Goal: Task Accomplishment & Management: Complete application form

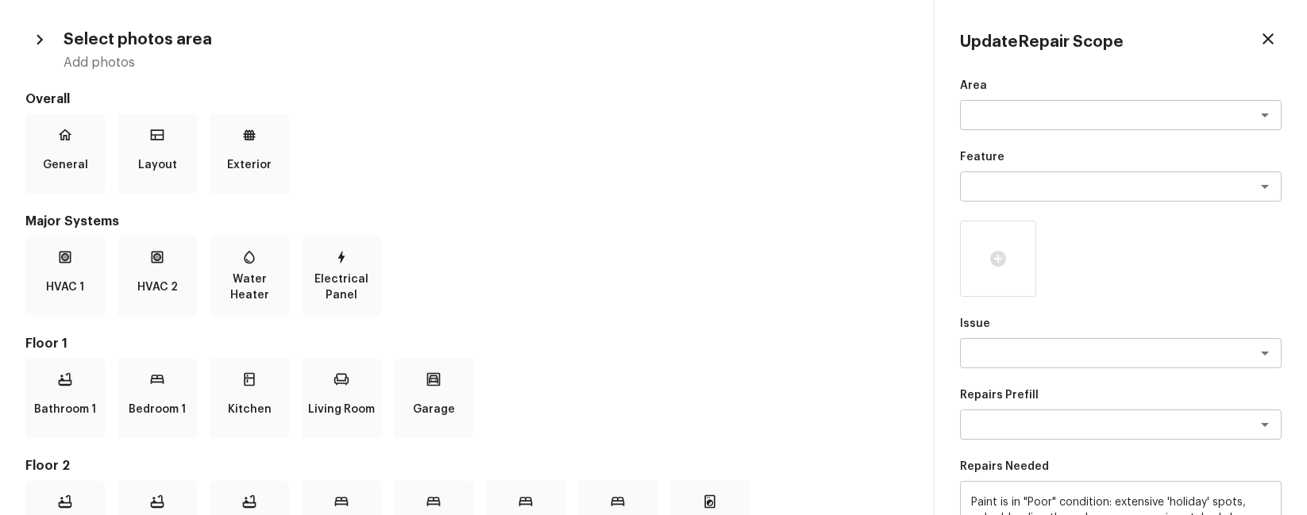
scroll to position [504, 0]
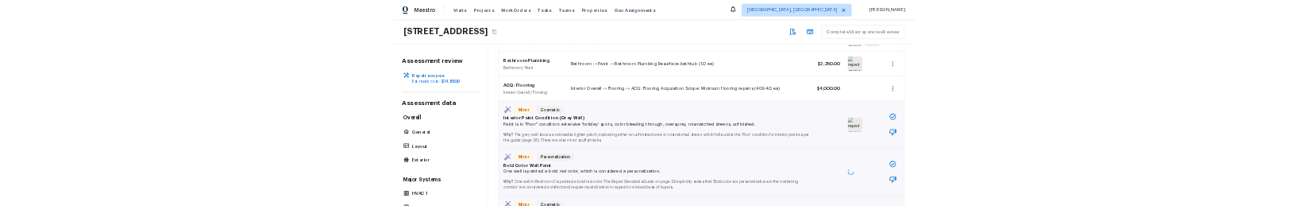
scroll to position [454, 0]
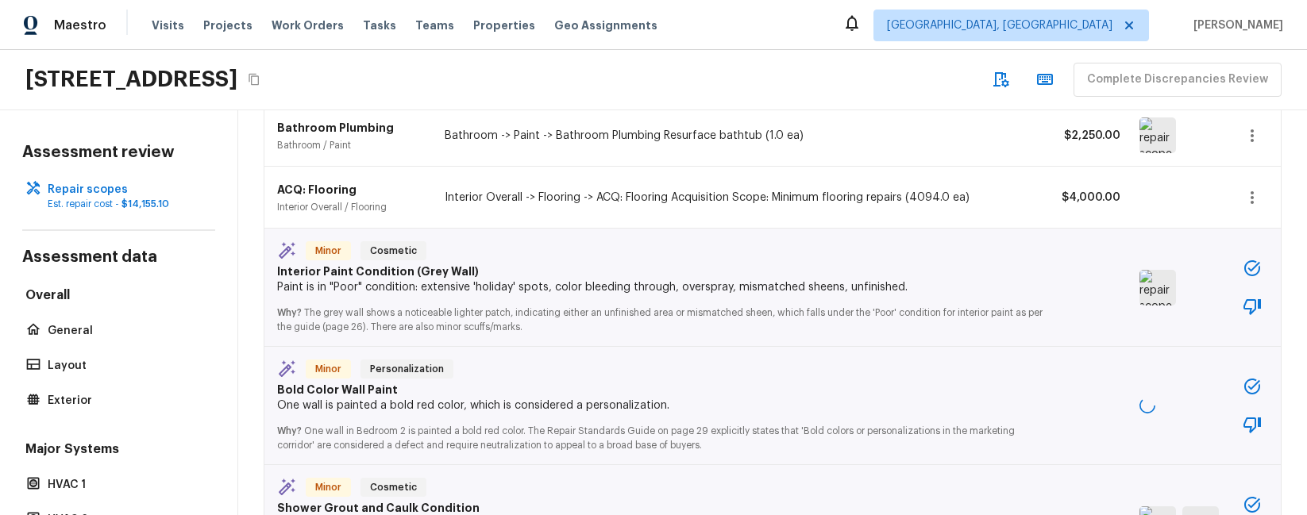
click at [1261, 259] on icon "button" at bounding box center [1252, 268] width 19 height 19
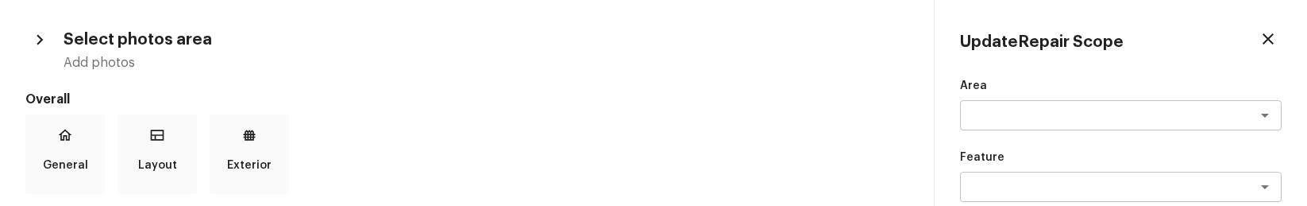
click at [809, 156] on div "General Layout Exterior" at bounding box center [466, 153] width 883 height 79
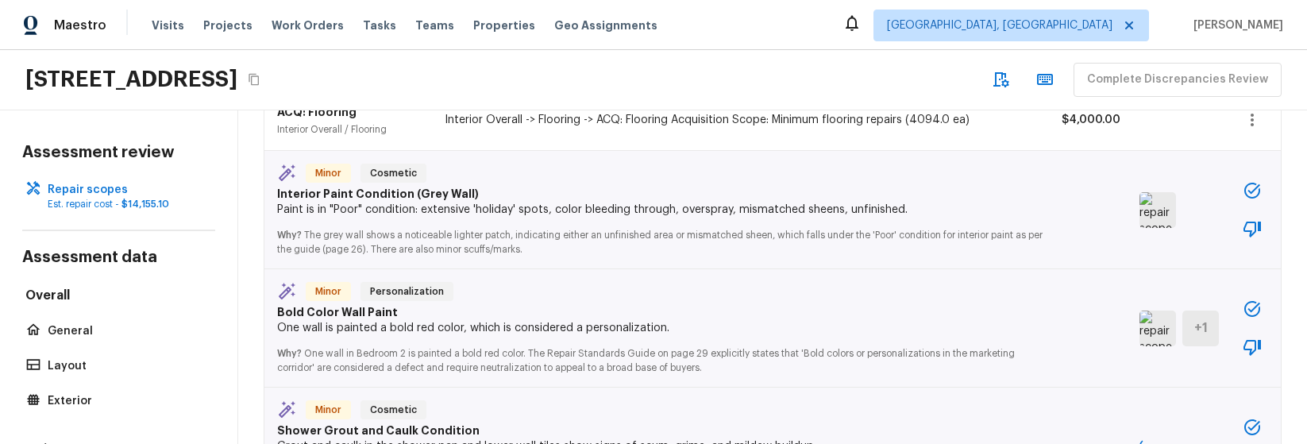
scroll to position [554, 0]
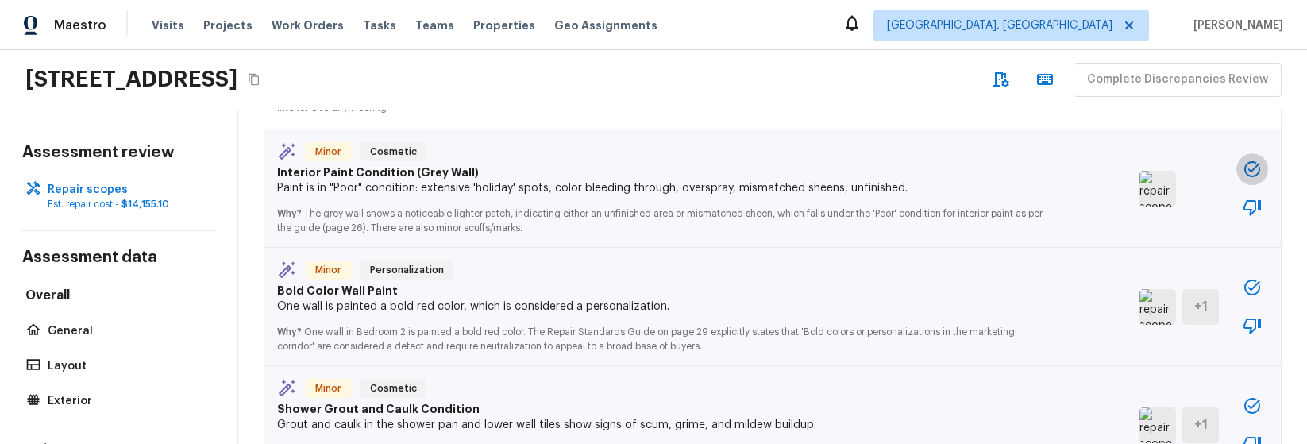
click at [1257, 160] on icon "button" at bounding box center [1252, 169] width 19 height 19
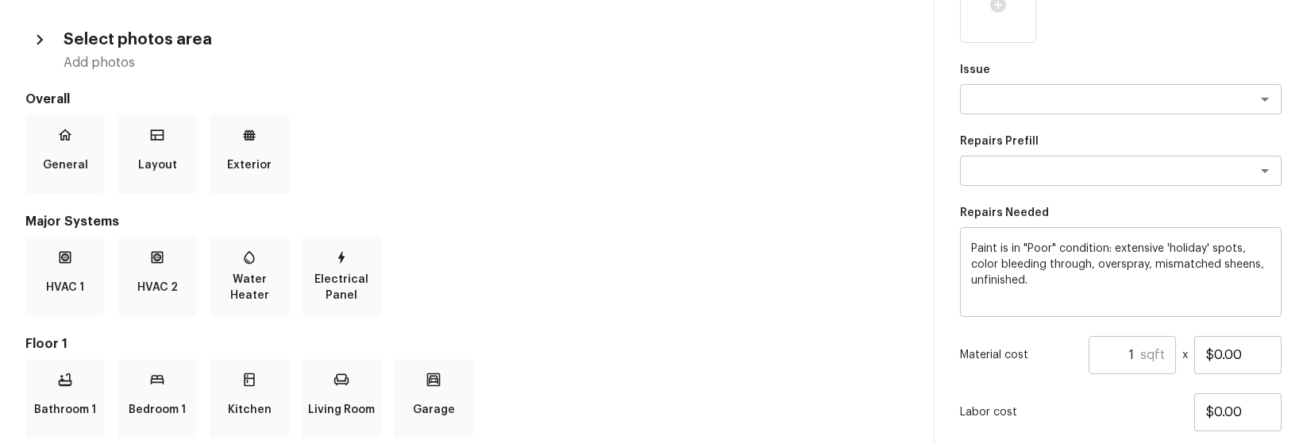
scroll to position [357, 0]
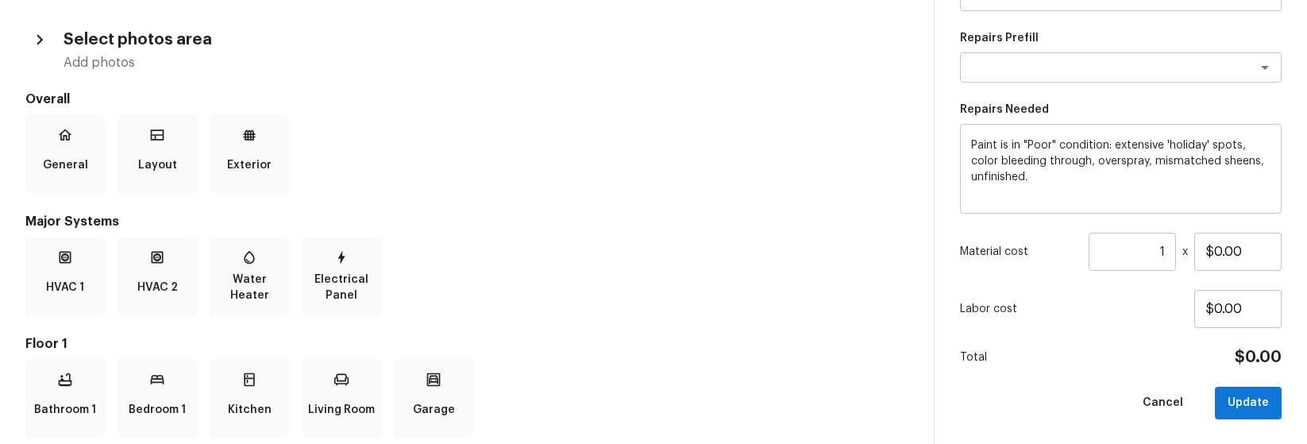
click at [696, 72] on div "Select photos area Add photos Overall General Layout Exterior Major Systems HVA…" at bounding box center [467, 292] width 934 height 535
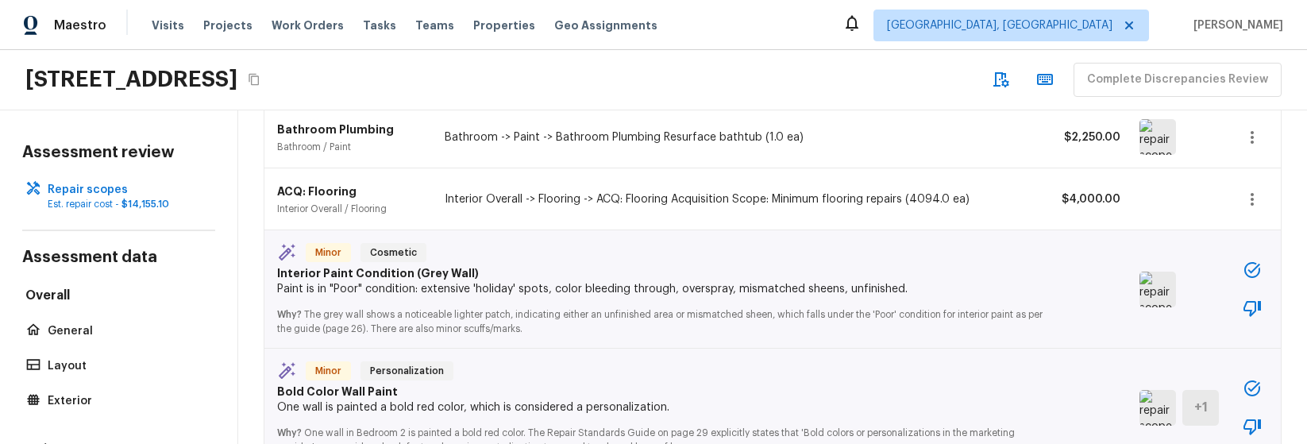
scroll to position [506, 0]
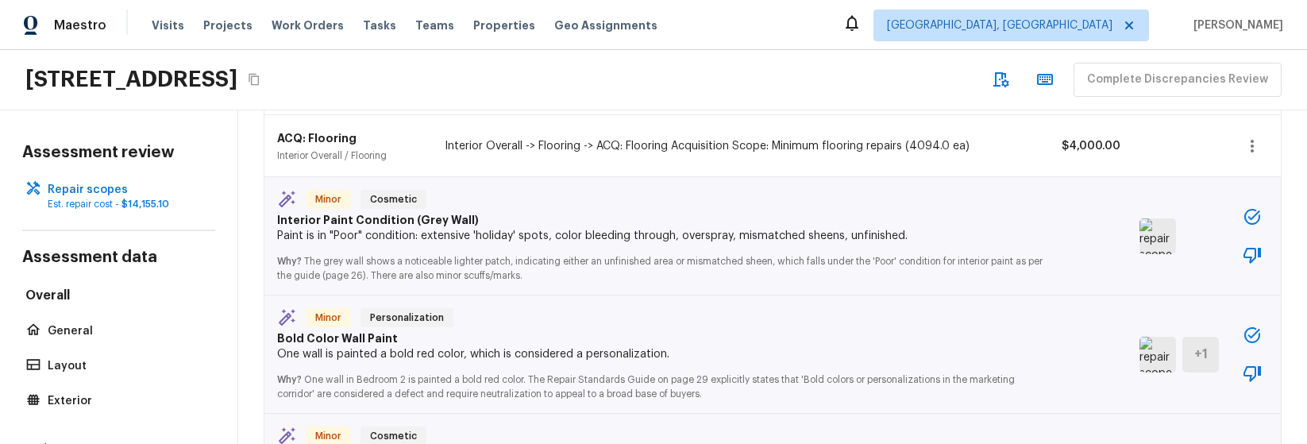
click at [1292, 205] on div "Repair scopes + Add Repair Scope Interior Paint Interior Overall / Paint Interi…" at bounding box center [772, 277] width 1069 height 334
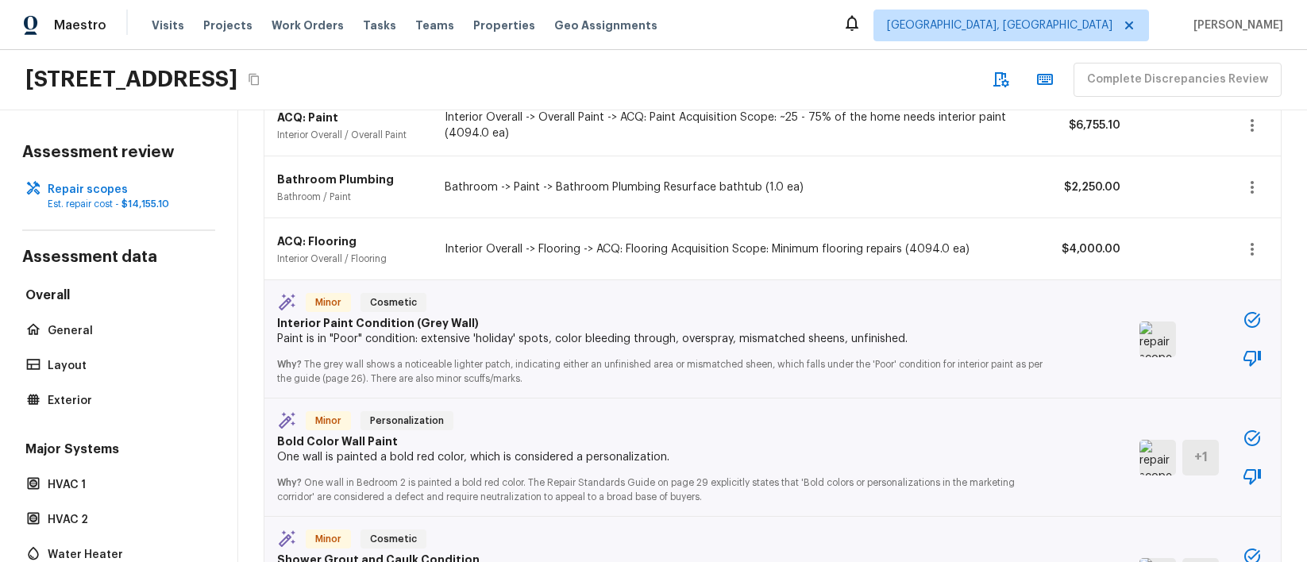
scroll to position [495, 0]
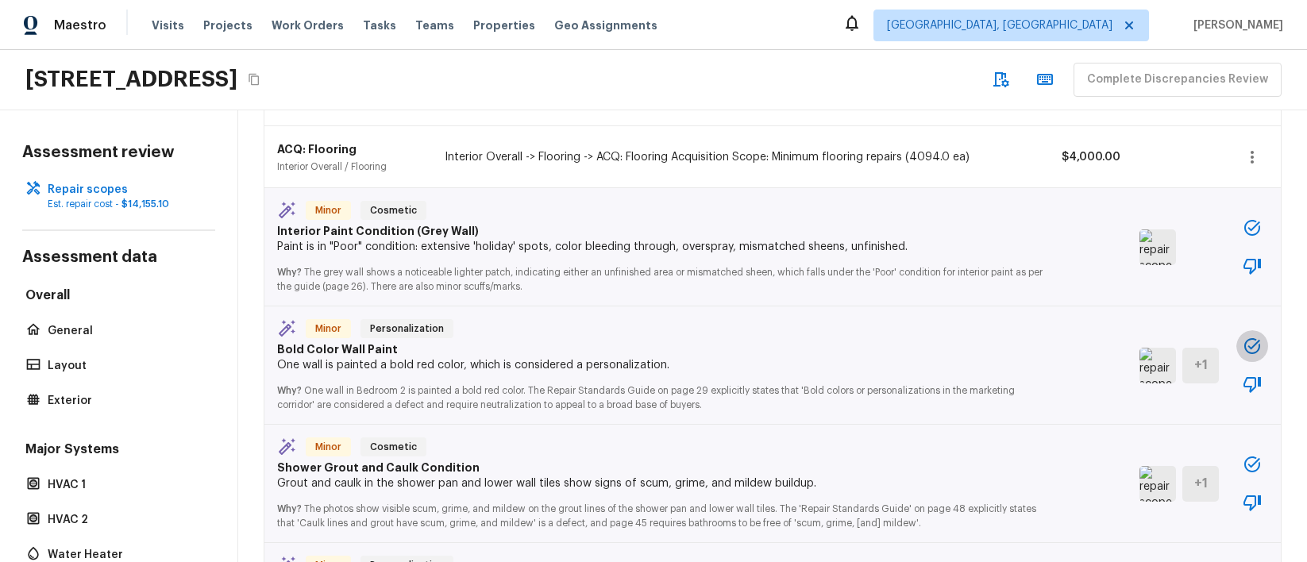
click at [1257, 337] on icon "button" at bounding box center [1252, 346] width 19 height 19
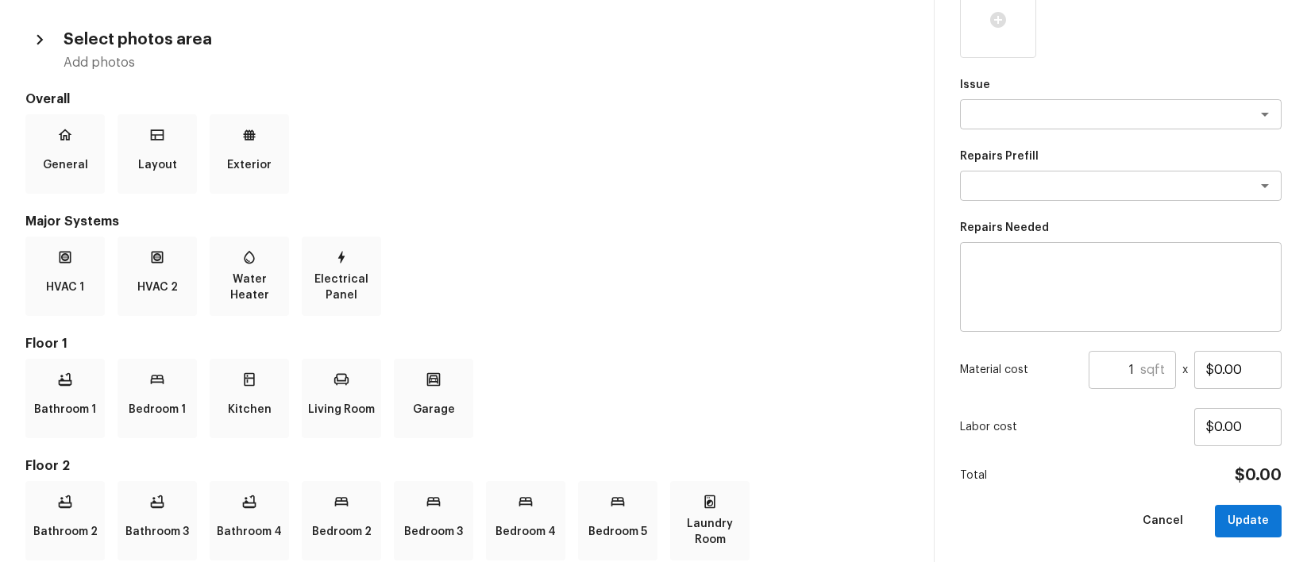
scroll to position [0, 0]
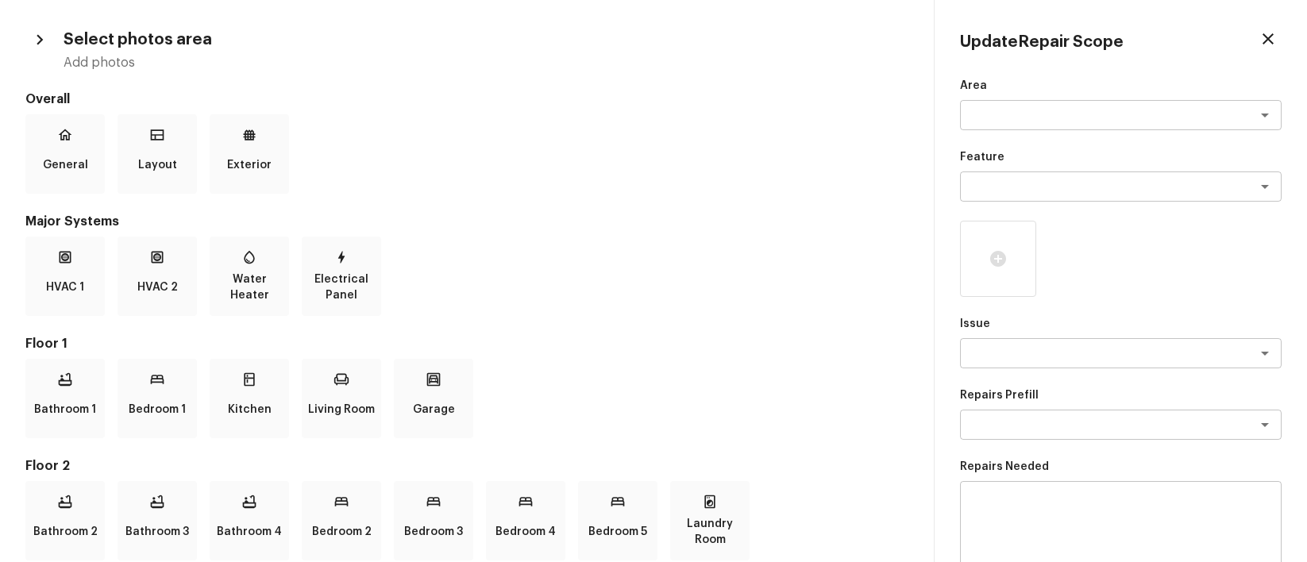
type textarea "Full Interior paint - (walls, ceilings, trim, and doors) - PAINT PROVIDED BY OP…"
type input "165"
type input "$1.65"
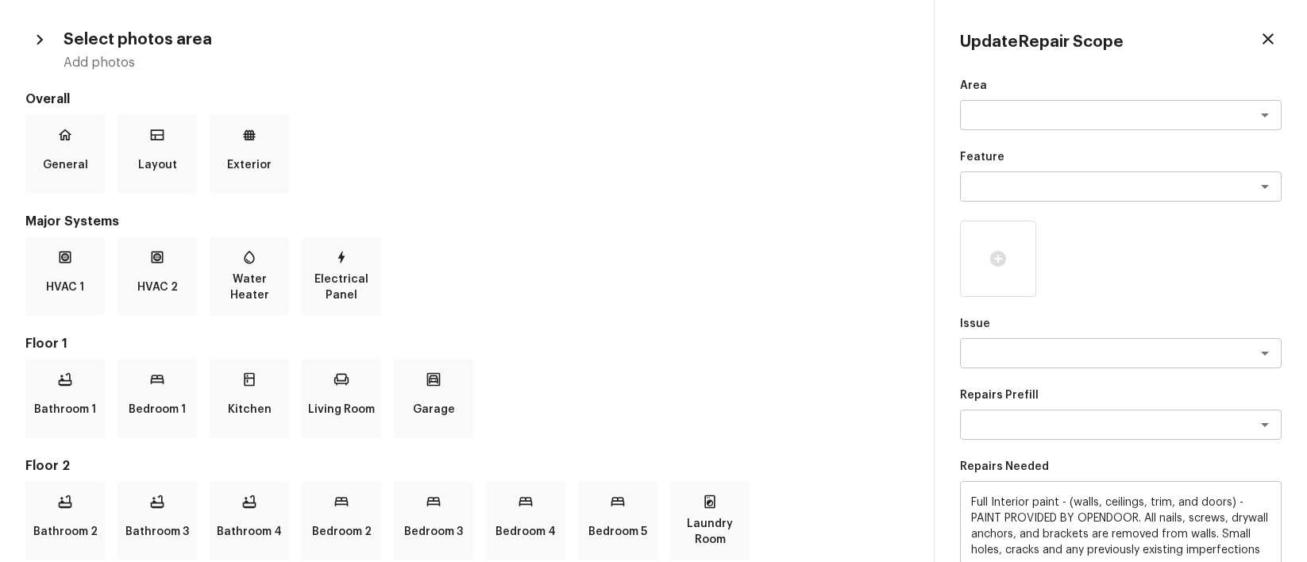
type textarea "Bedroom"
type textarea "Overall Paint"
type textarea "Interior Paint"
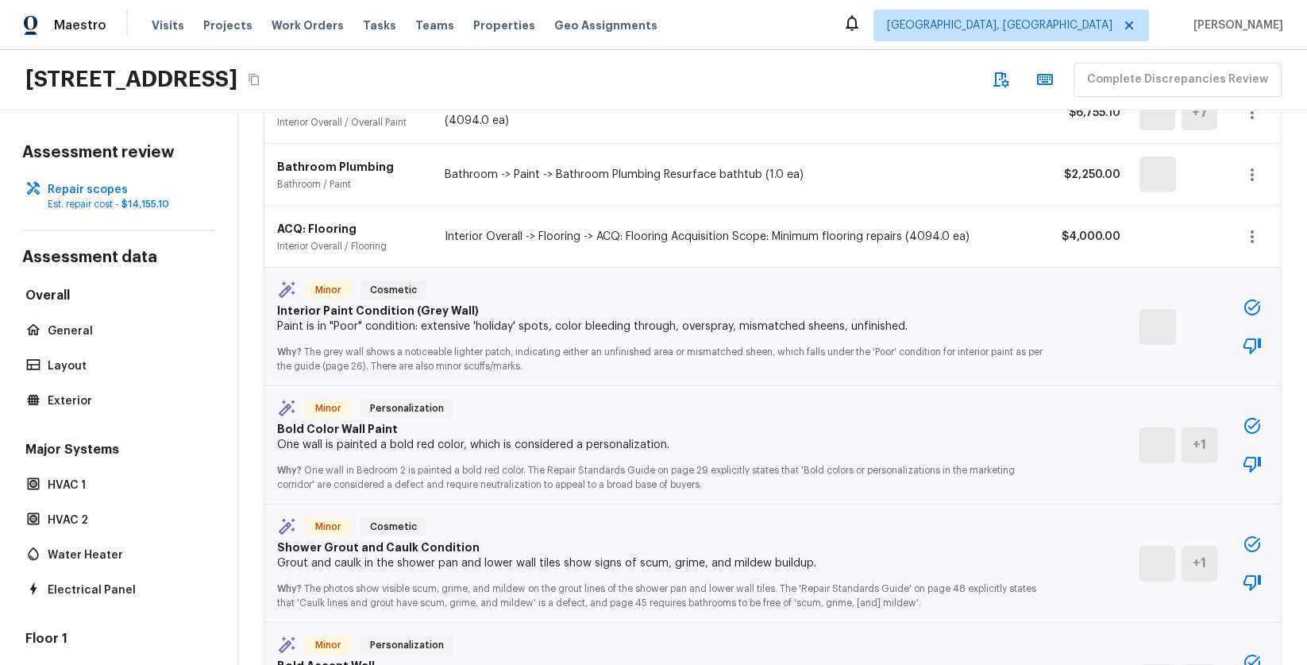
scroll to position [428, 0]
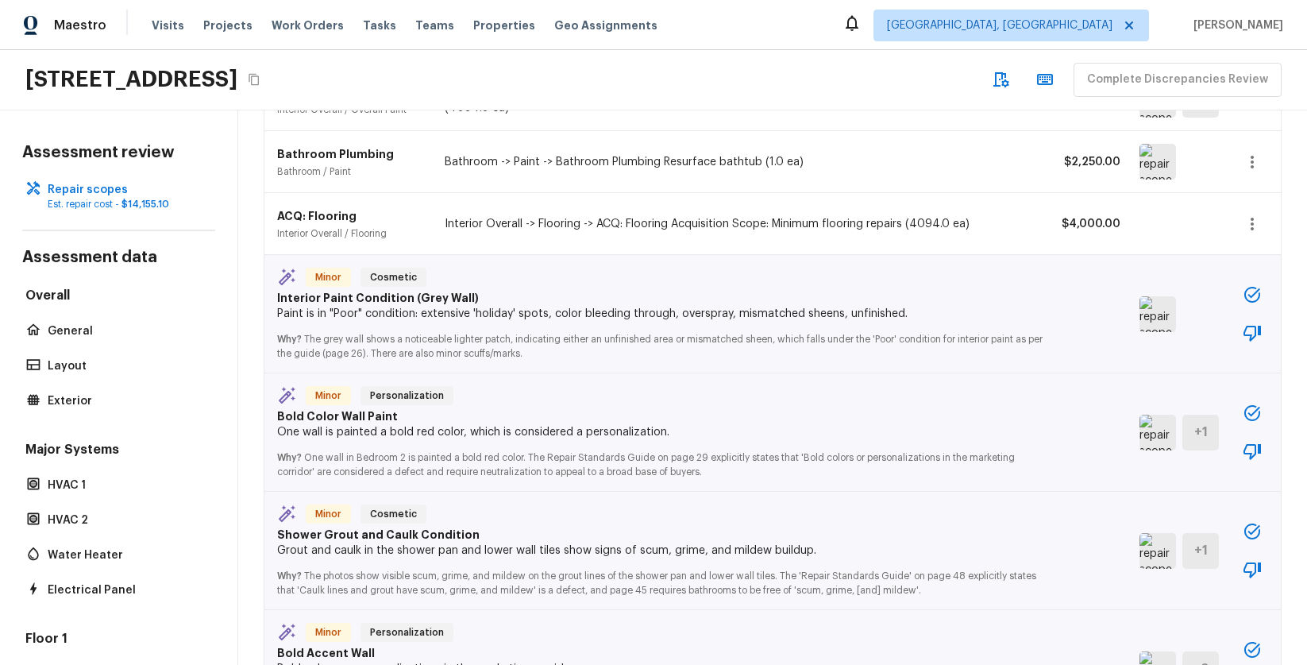
click at [1253, 287] on icon "button" at bounding box center [1253, 295] width 16 height 16
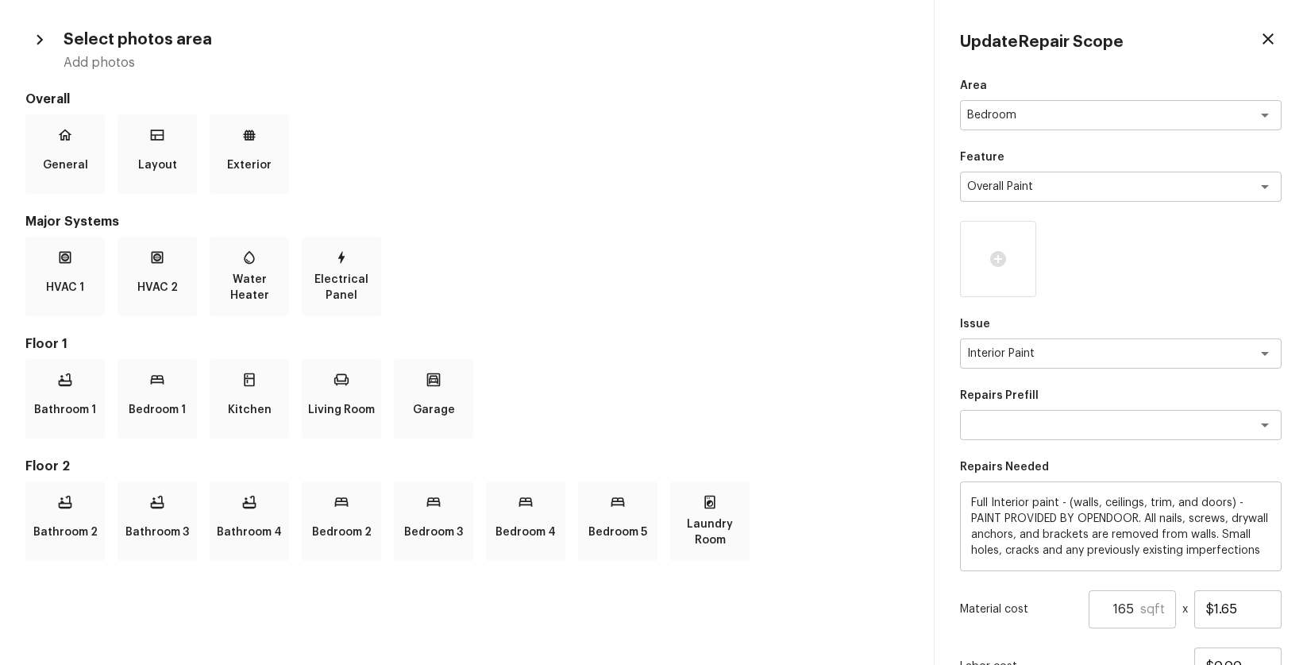
click at [1274, 37] on icon "button" at bounding box center [1268, 38] width 19 height 19
type input "1"
type input "$0.00"
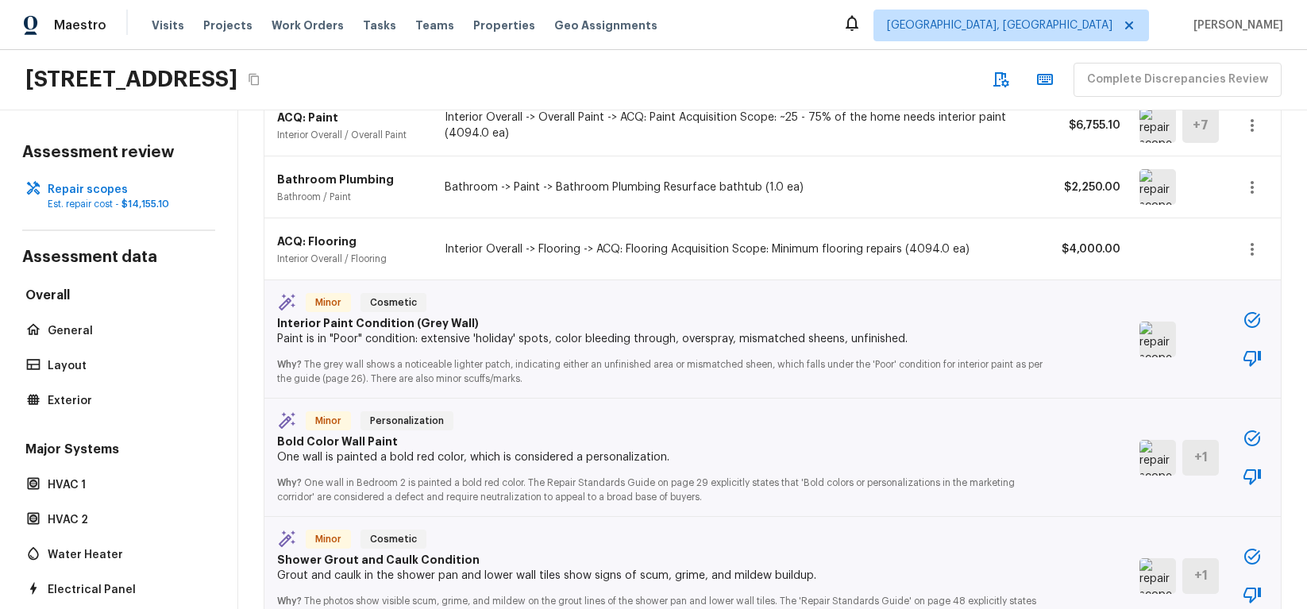
scroll to position [486, 0]
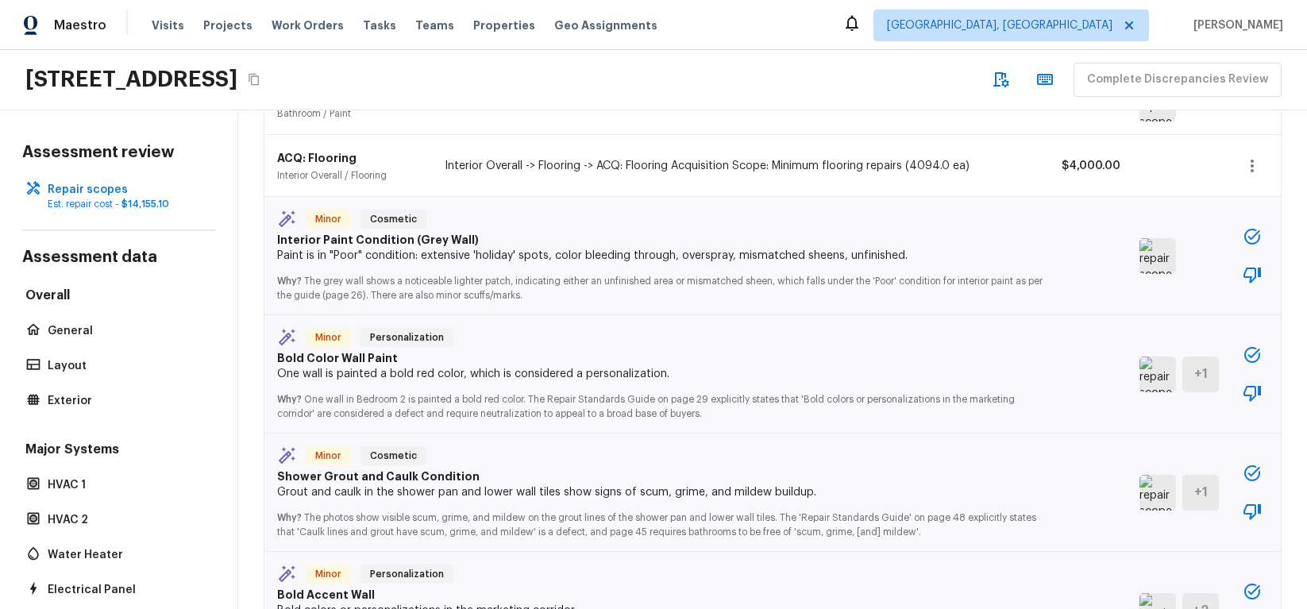
click at [1253, 346] on icon "button" at bounding box center [1252, 355] width 19 height 19
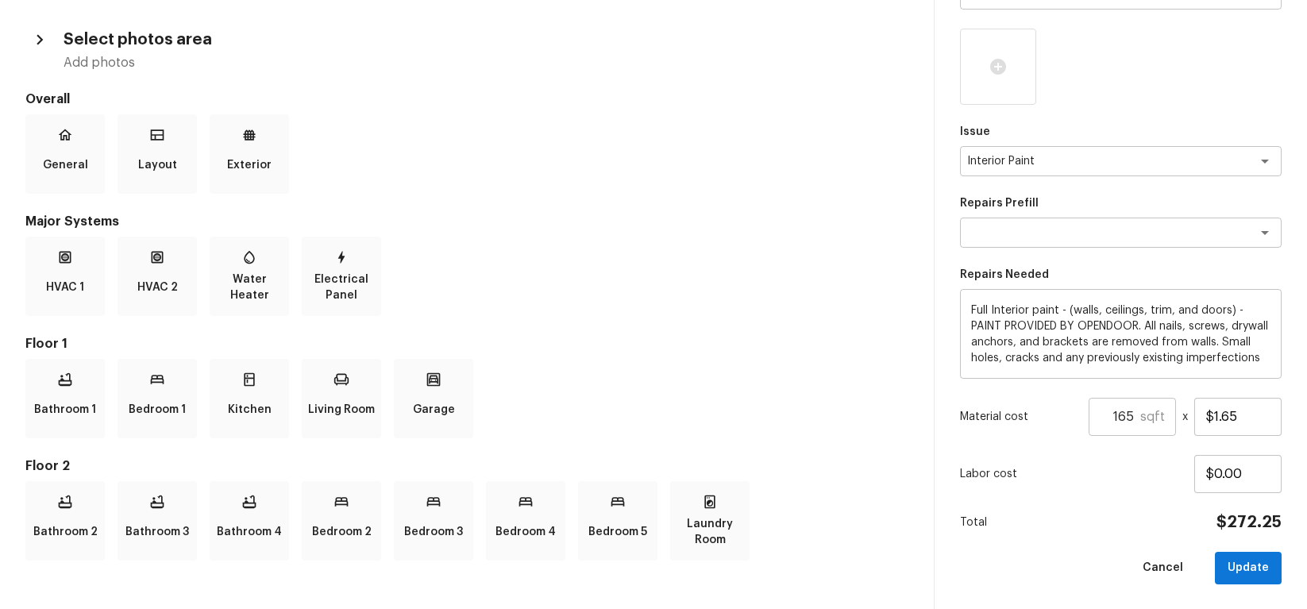
scroll to position [0, 0]
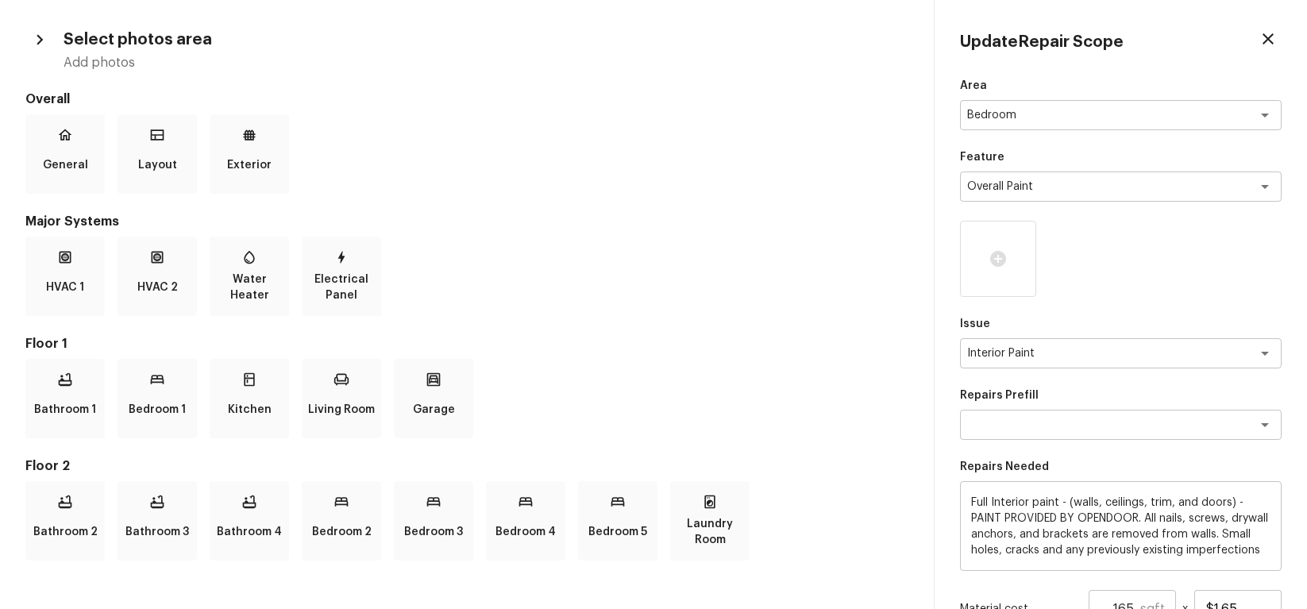
click at [1265, 41] on icon "button" at bounding box center [1268, 38] width 11 height 11
type input "1"
type input "$0.00"
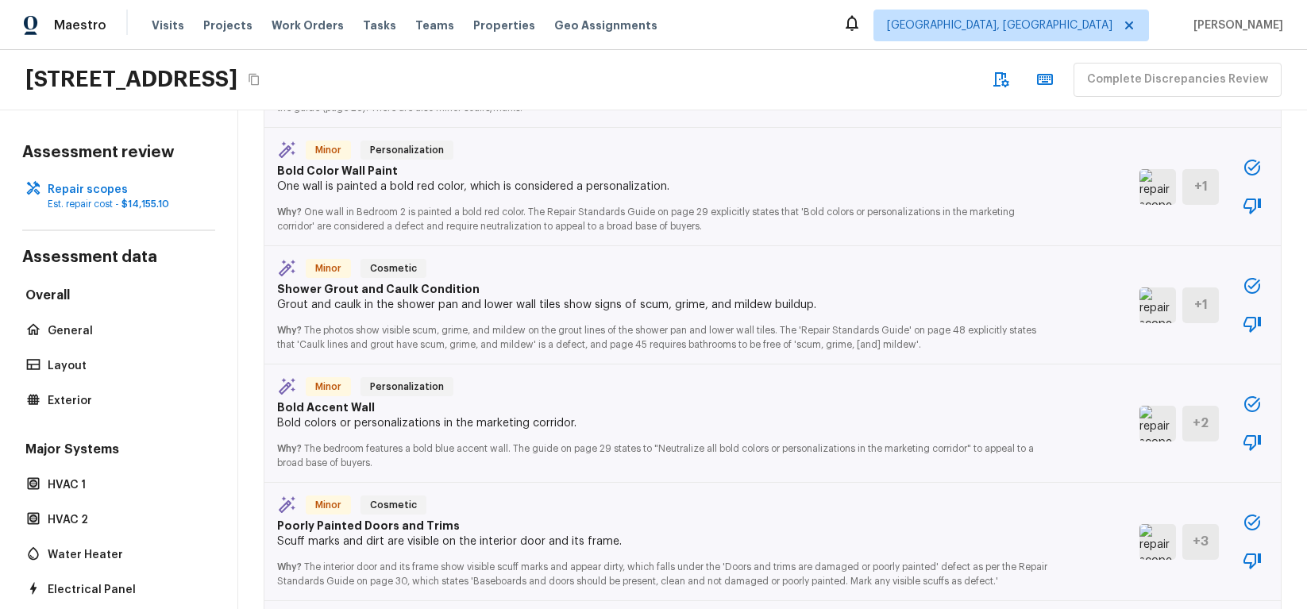
scroll to position [730, 0]
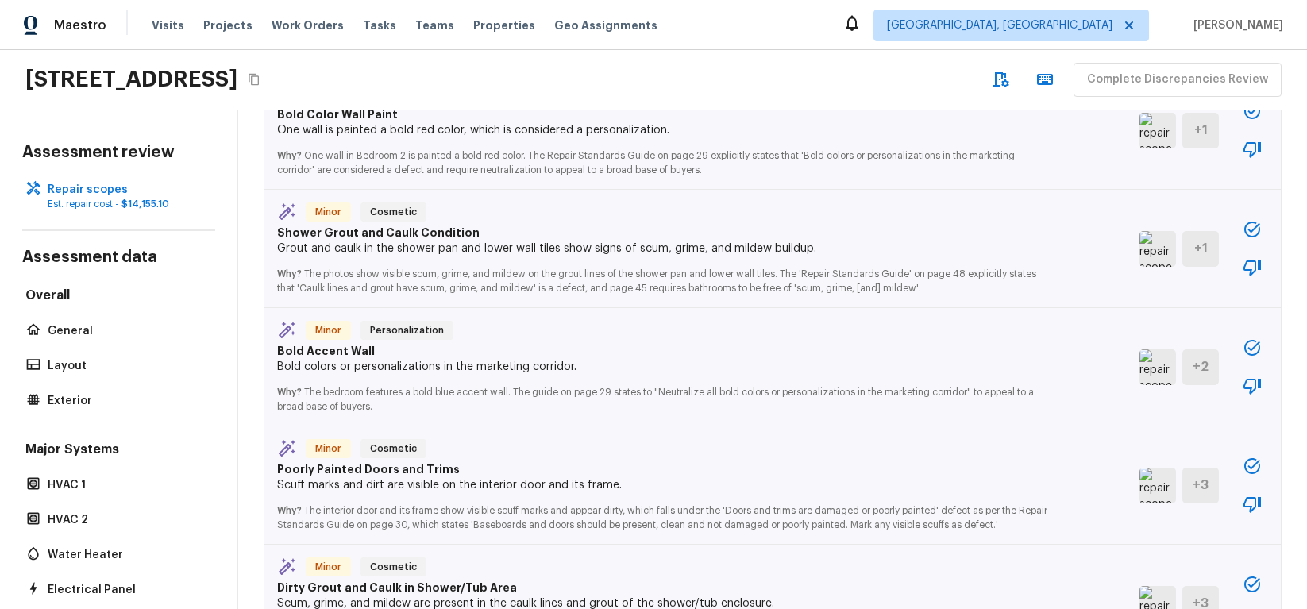
click at [1248, 457] on icon "button" at bounding box center [1252, 466] width 19 height 19
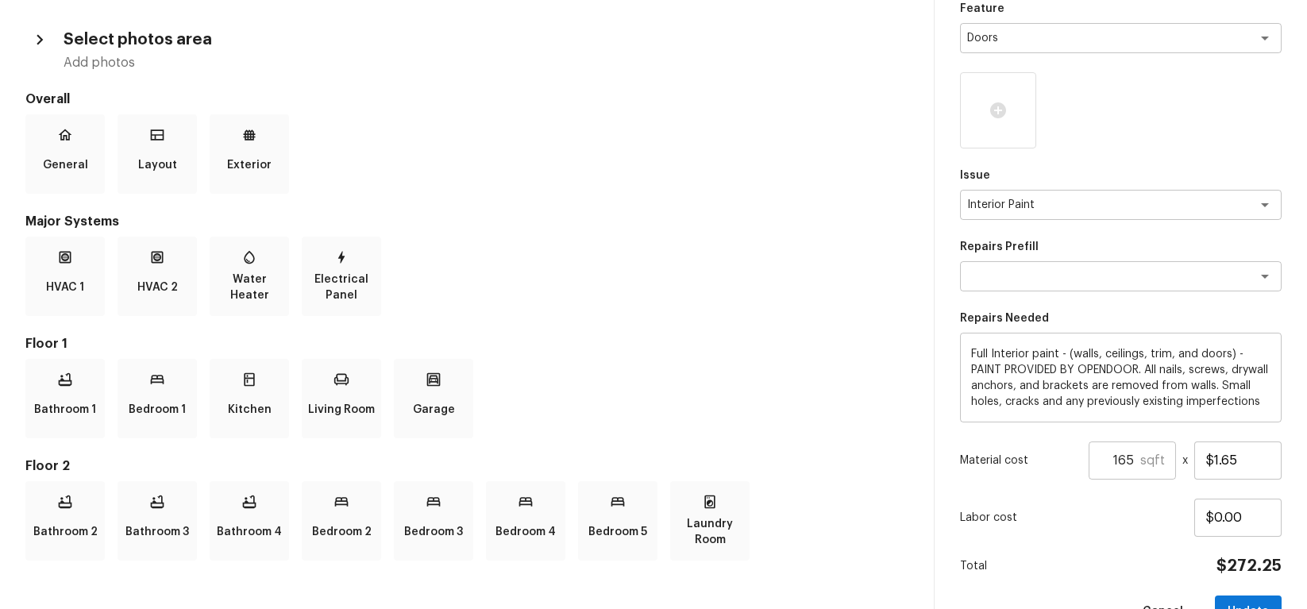
scroll to position [0, 0]
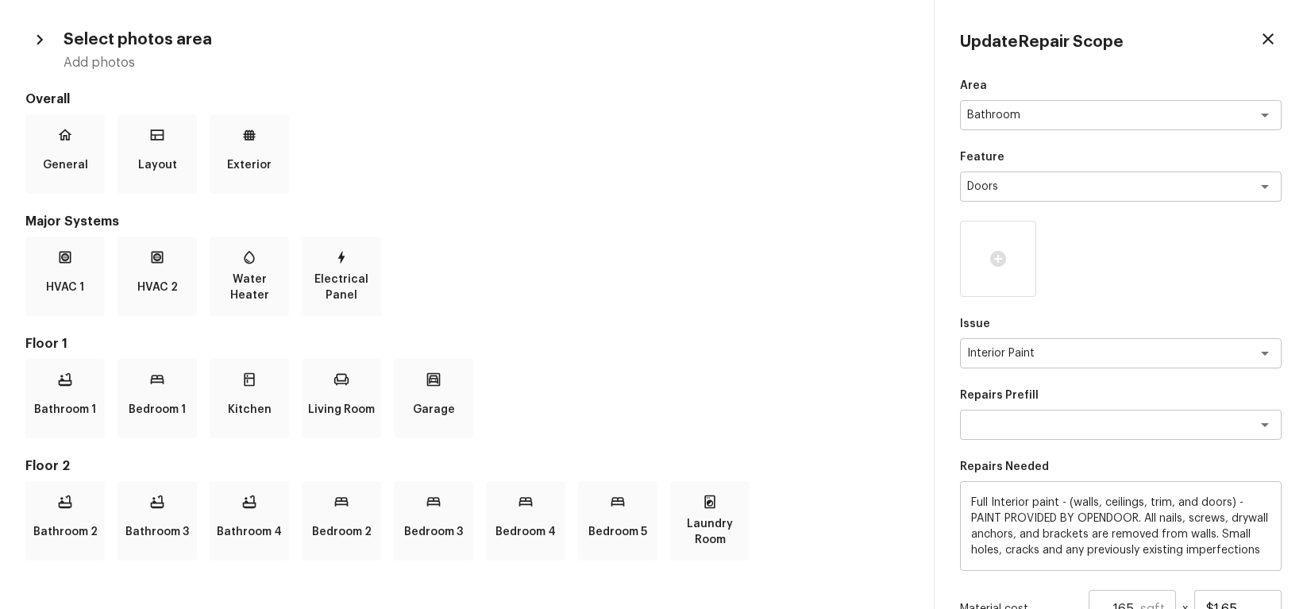
click at [1268, 37] on icon "button" at bounding box center [1268, 38] width 19 height 19
type input "1"
type input "$0.00"
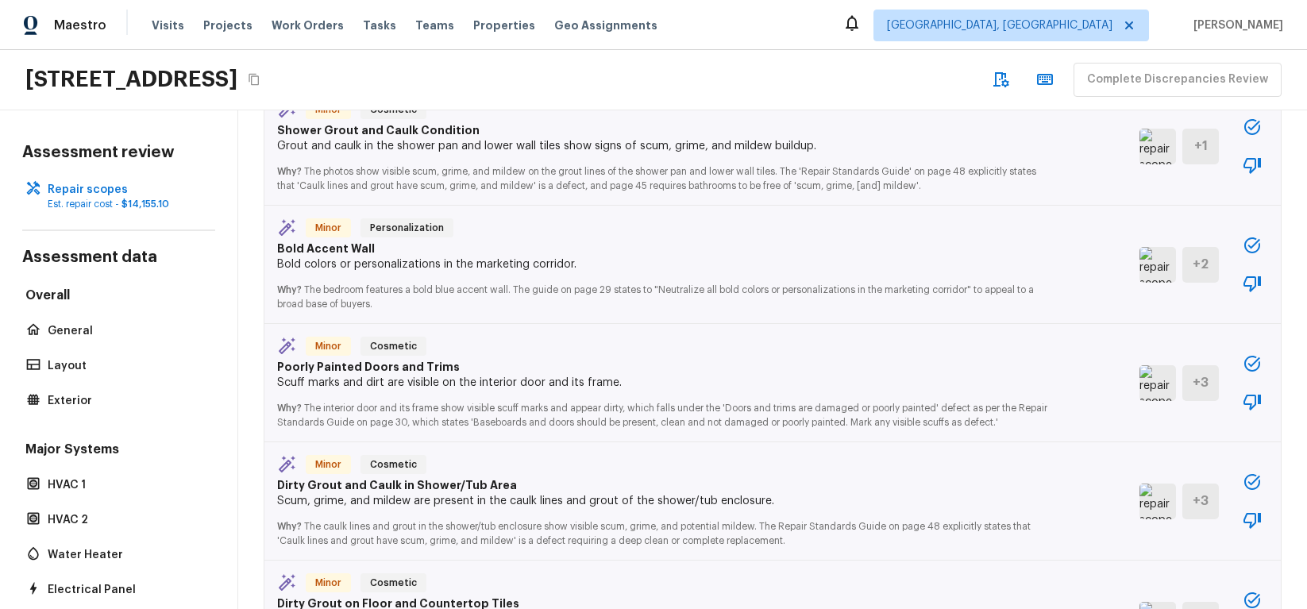
scroll to position [834, 0]
click at [1252, 471] on icon "button" at bounding box center [1252, 480] width 19 height 19
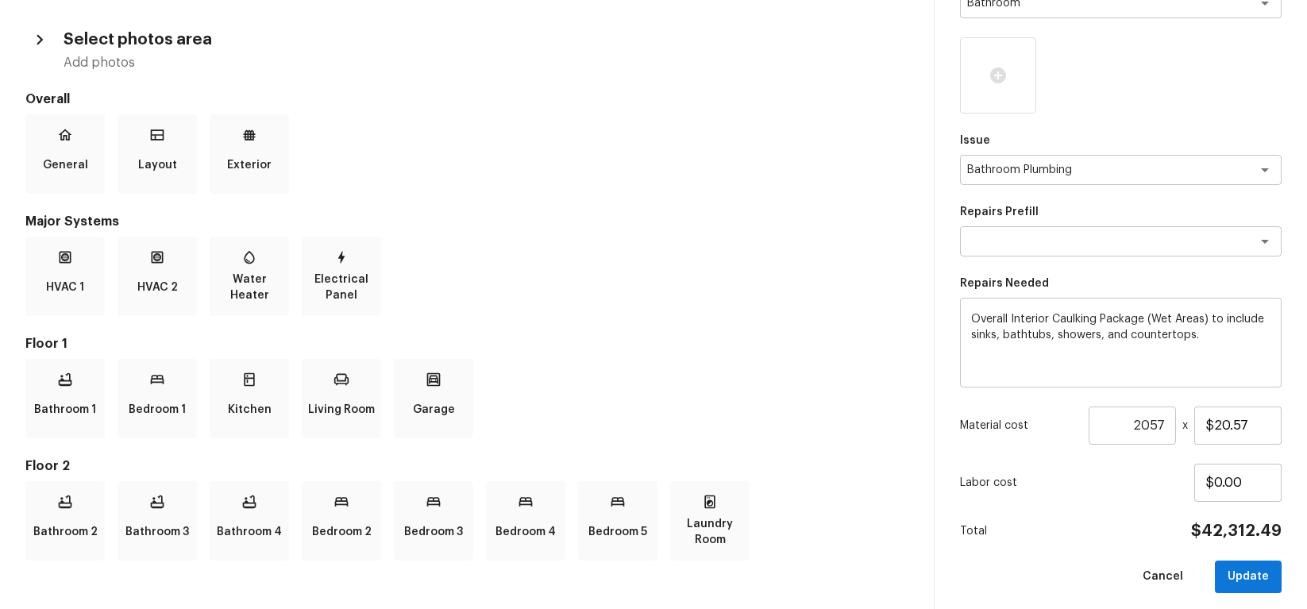
scroll to position [0, 0]
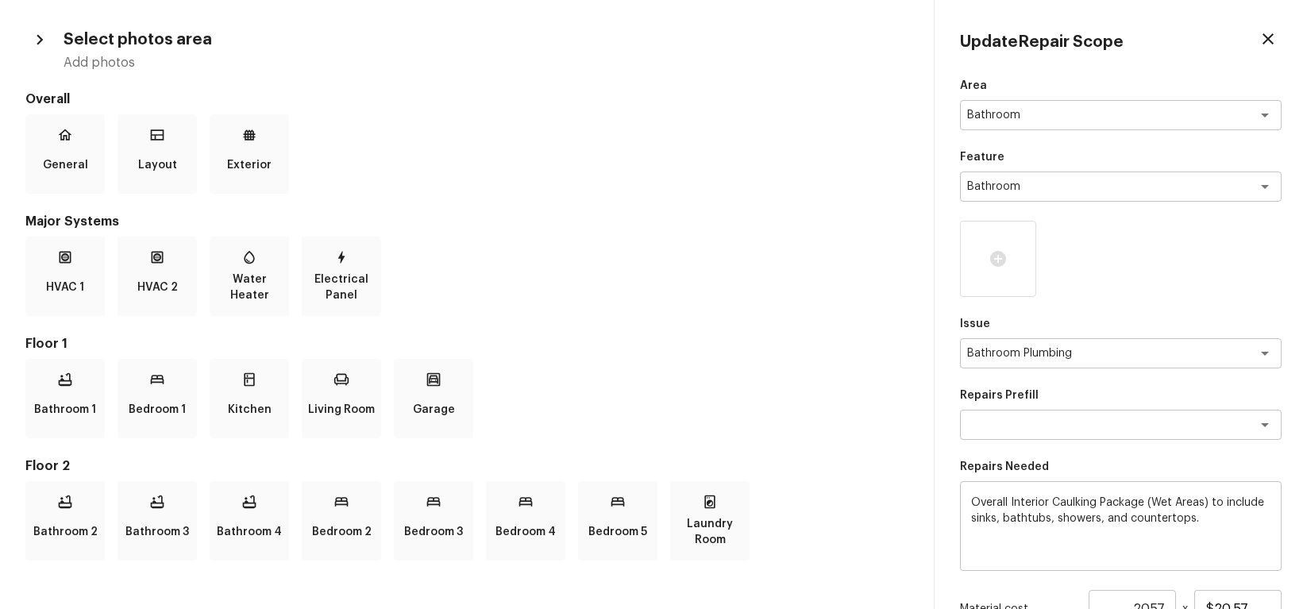
click at [1269, 40] on icon "button" at bounding box center [1268, 38] width 11 height 11
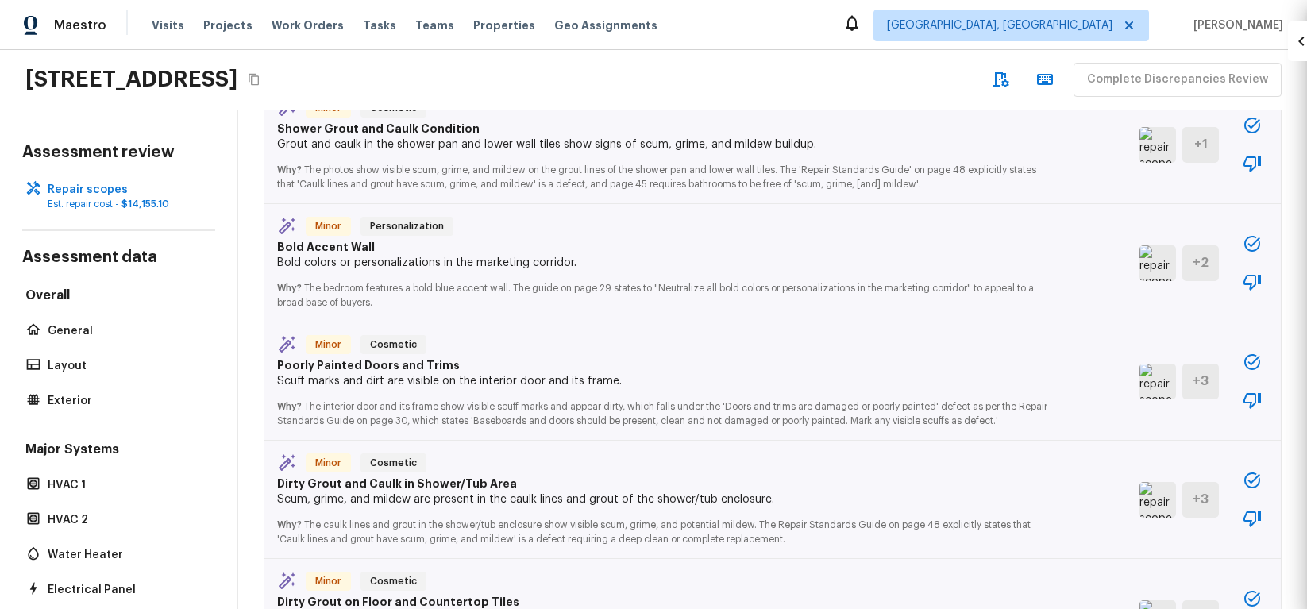
type input "1"
type input "$0.00"
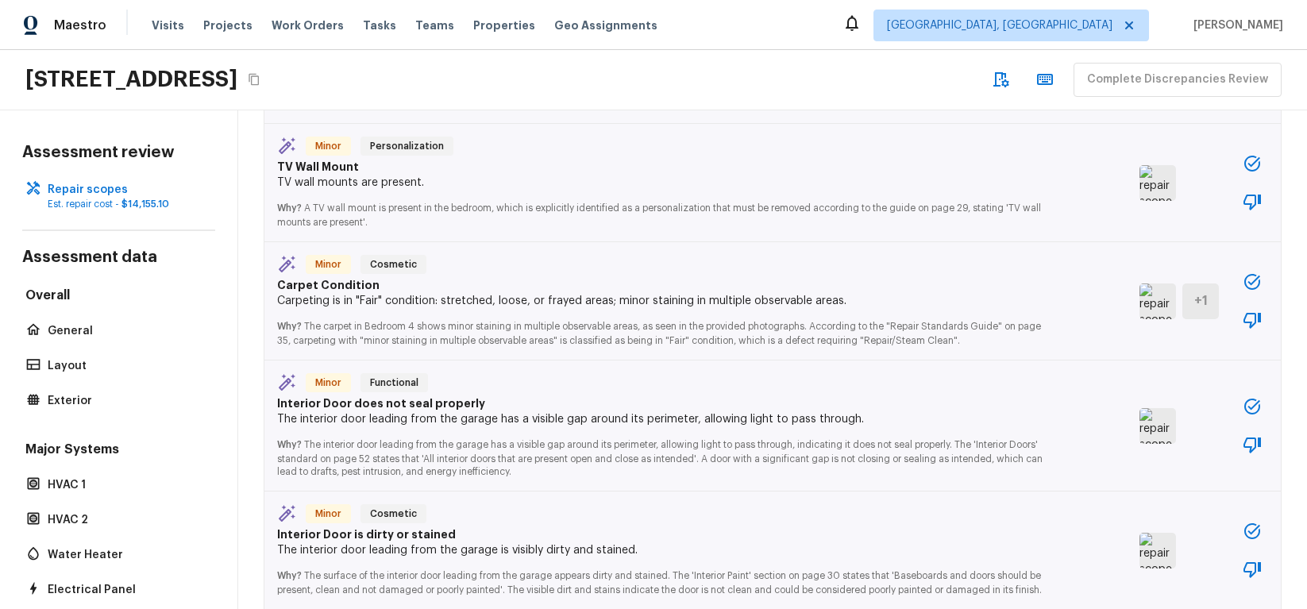
scroll to position [1638, 0]
click at [1250, 272] on icon "button" at bounding box center [1252, 281] width 19 height 19
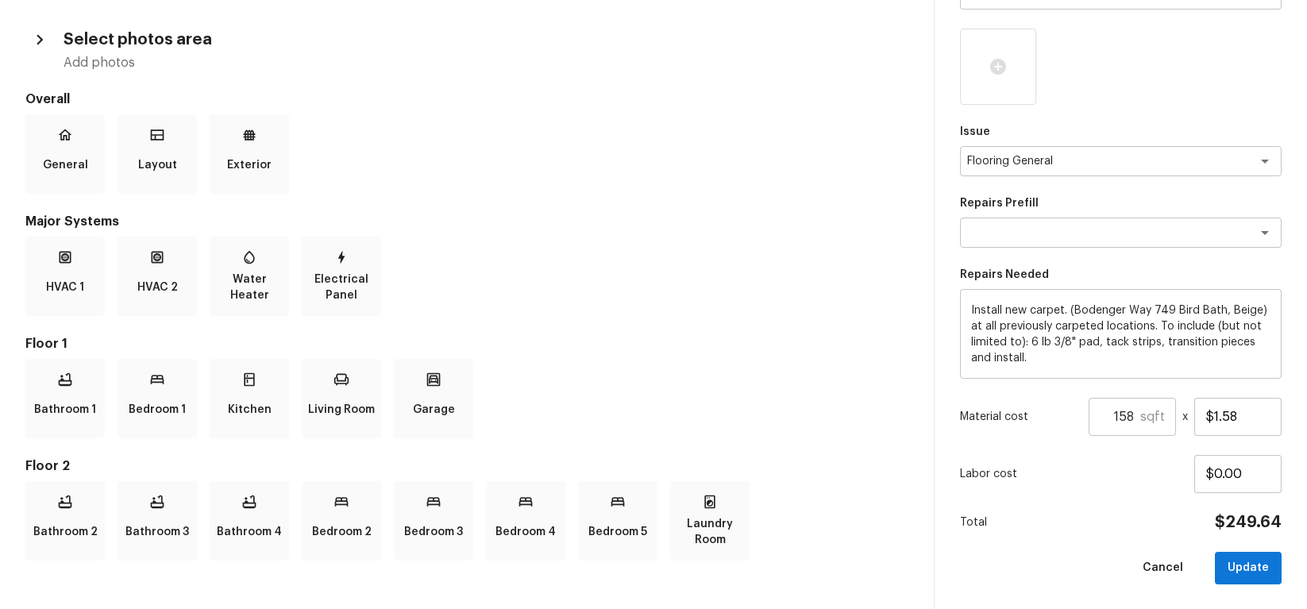
scroll to position [0, 0]
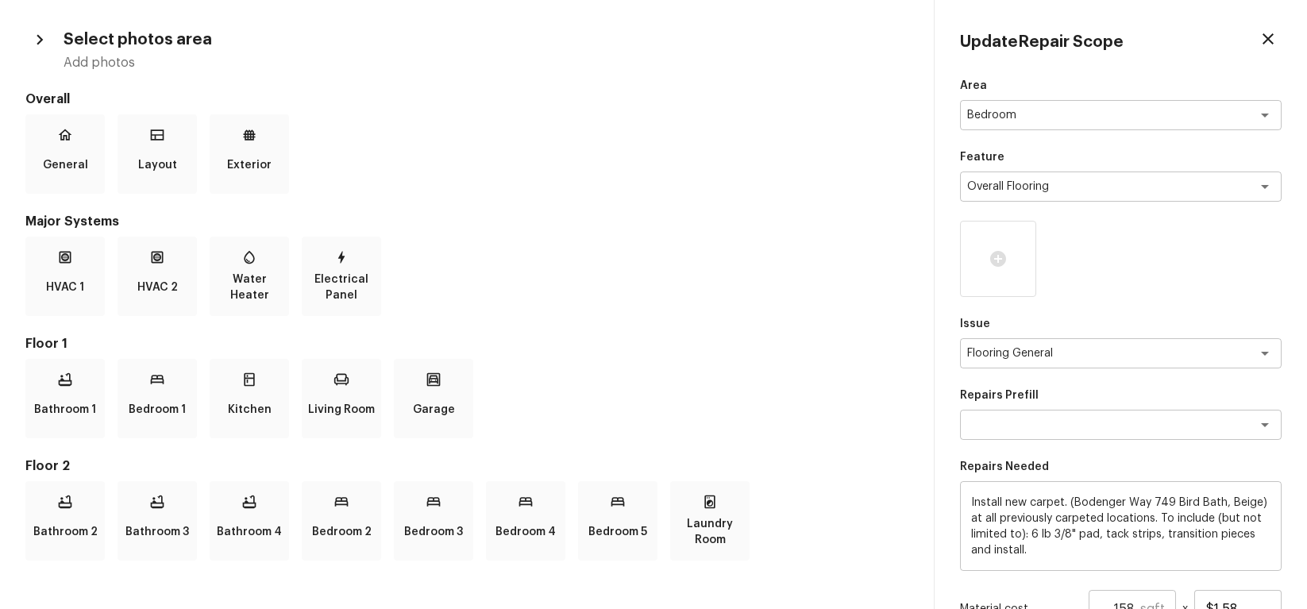
click at [1263, 44] on icon "button" at bounding box center [1268, 38] width 11 height 11
type input "1"
type input "$0.00"
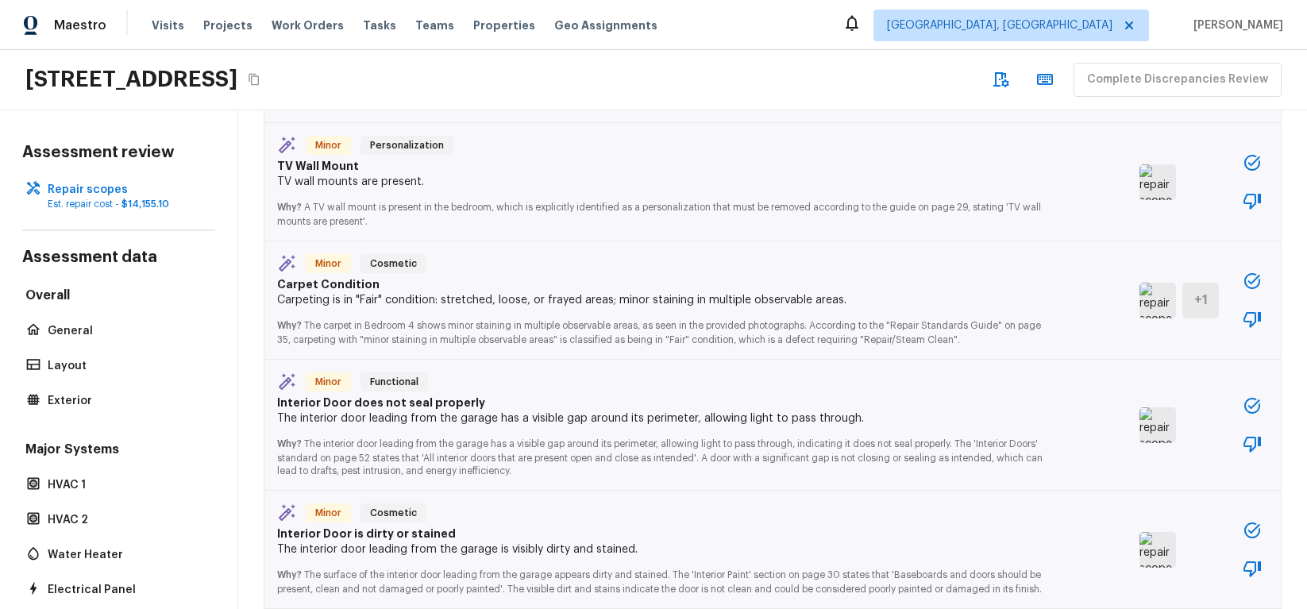
click at [1254, 398] on icon "button" at bounding box center [1253, 406] width 16 height 16
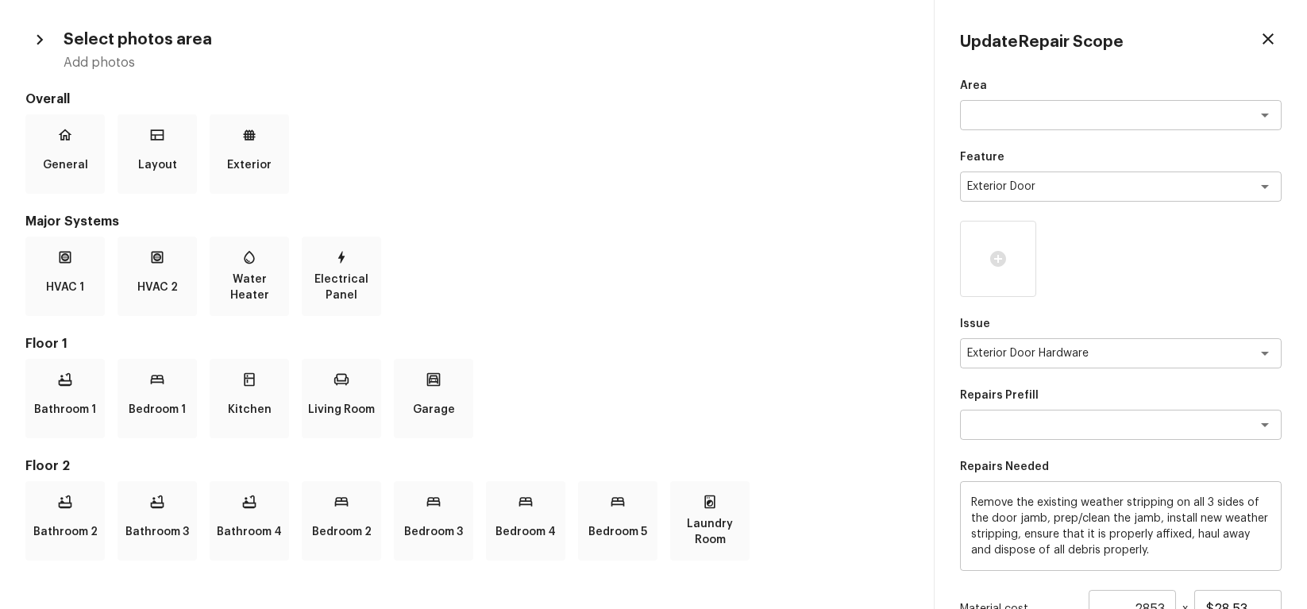
click at [1268, 38] on icon "button" at bounding box center [1268, 38] width 11 height 11
type input "1"
type input "$0.00"
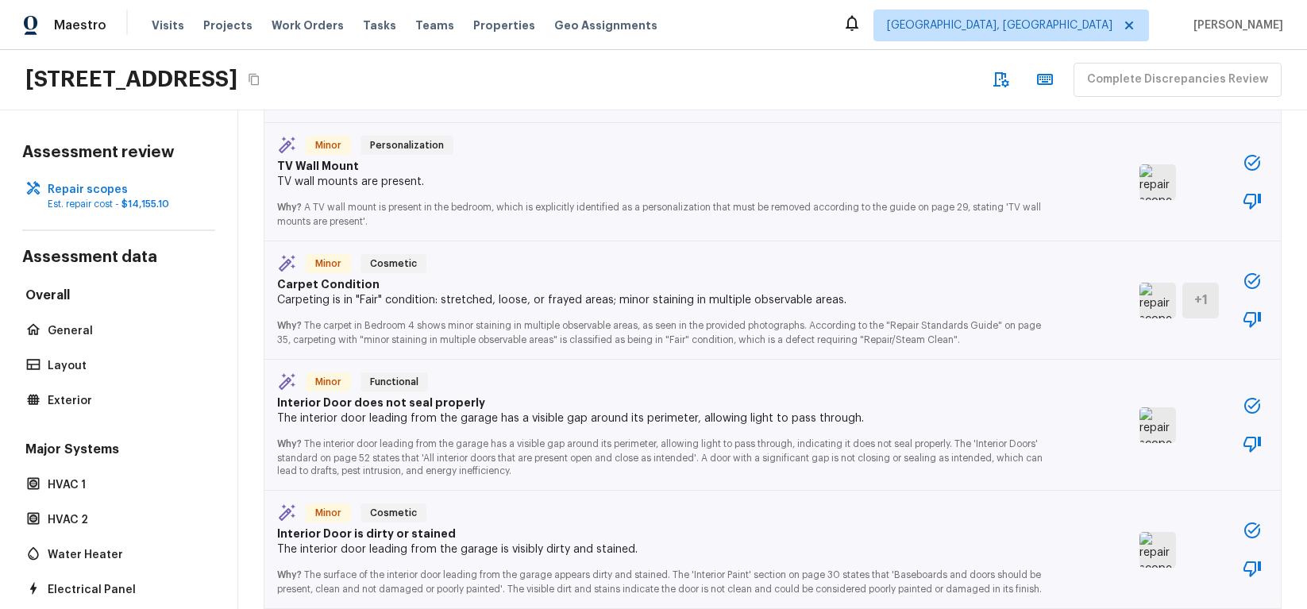
click at [1252, 396] on icon "button" at bounding box center [1252, 405] width 19 height 19
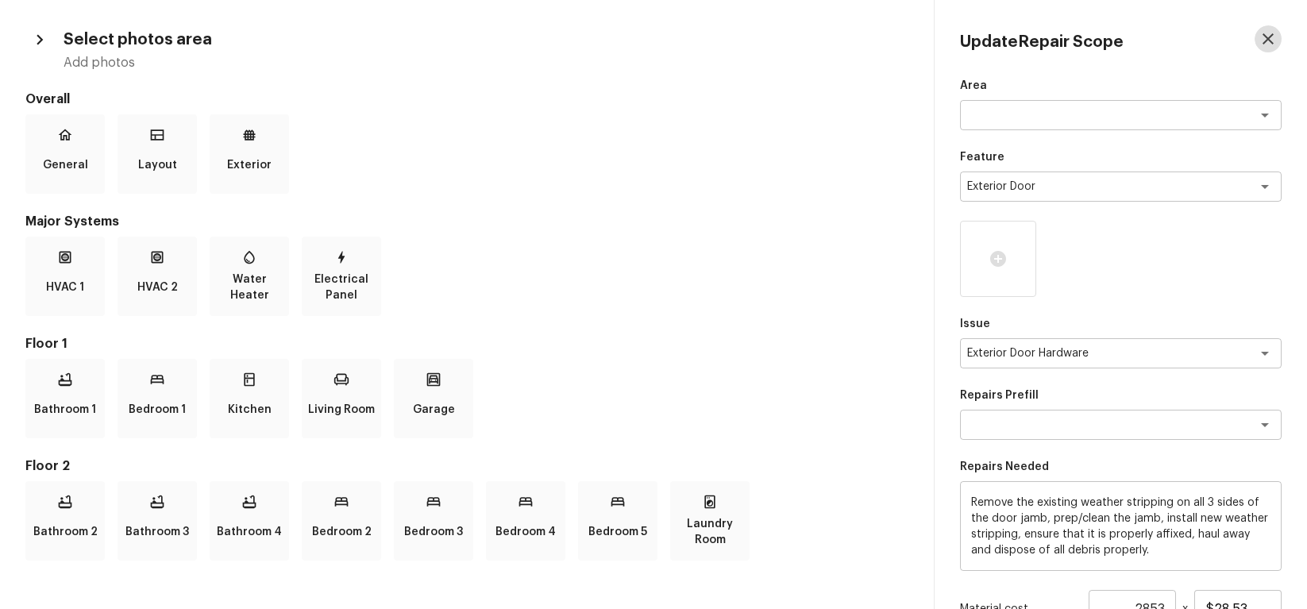
click at [1274, 44] on icon "button" at bounding box center [1268, 38] width 19 height 19
type input "1"
type input "$0.00"
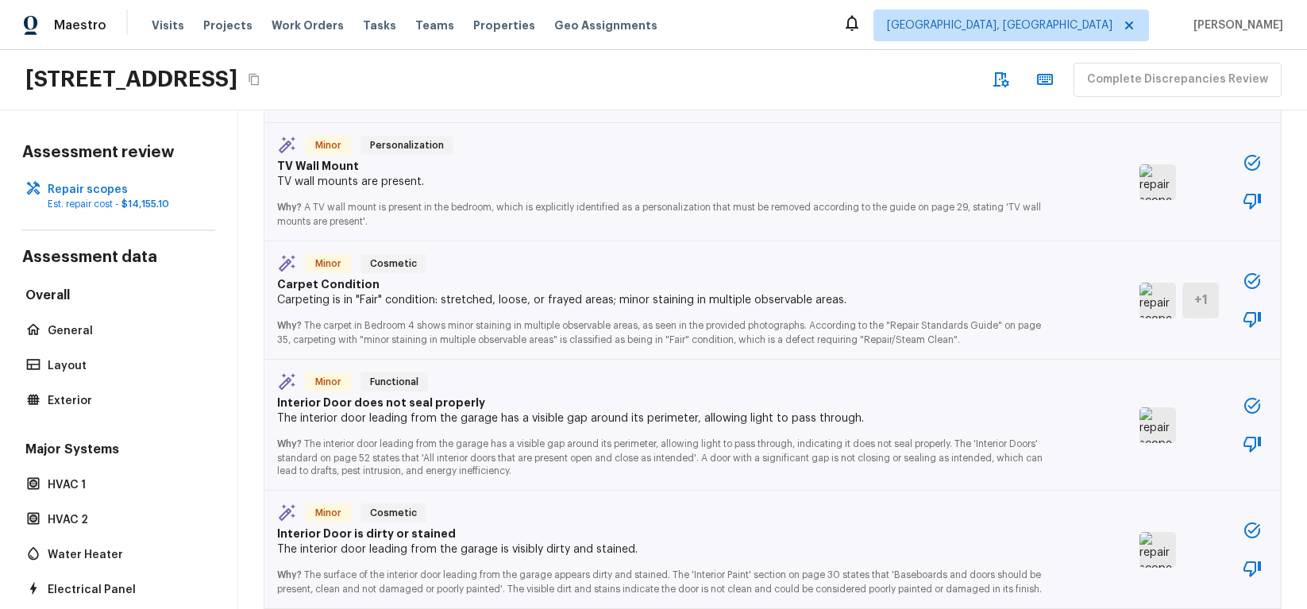
click at [1254, 265] on button "button" at bounding box center [1253, 281] width 32 height 32
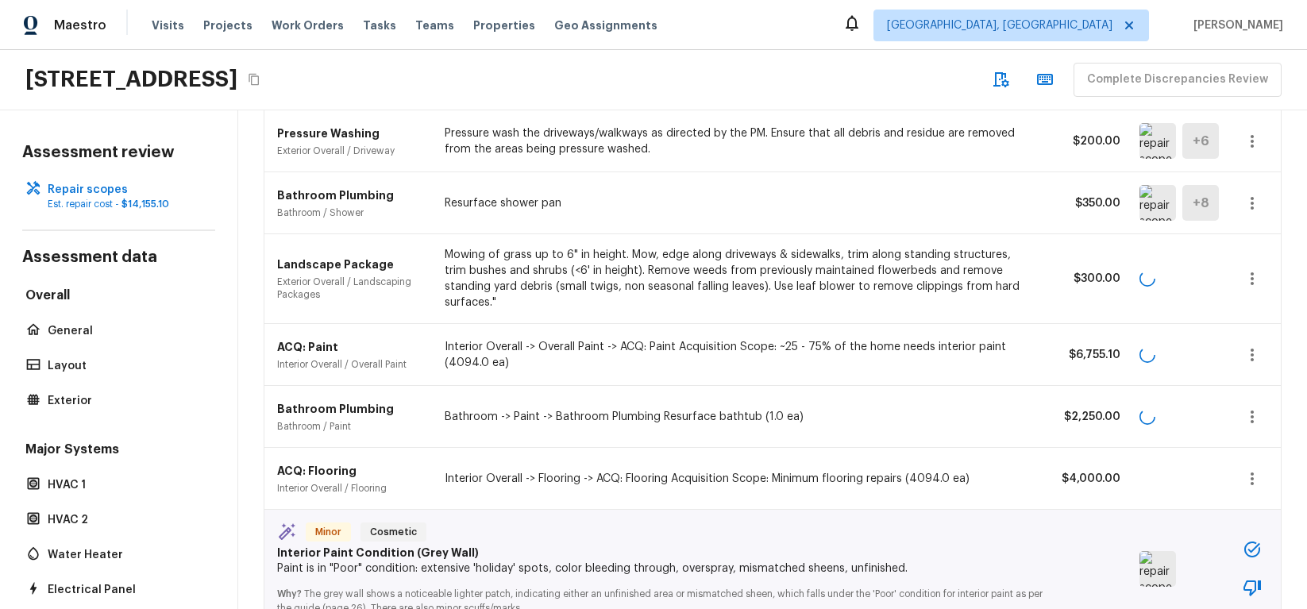
scroll to position [172, 0]
click at [1254, 203] on icon "button" at bounding box center [1252, 204] width 19 height 19
click at [1232, 246] on li "Edit" at bounding box center [1246, 251] width 103 height 48
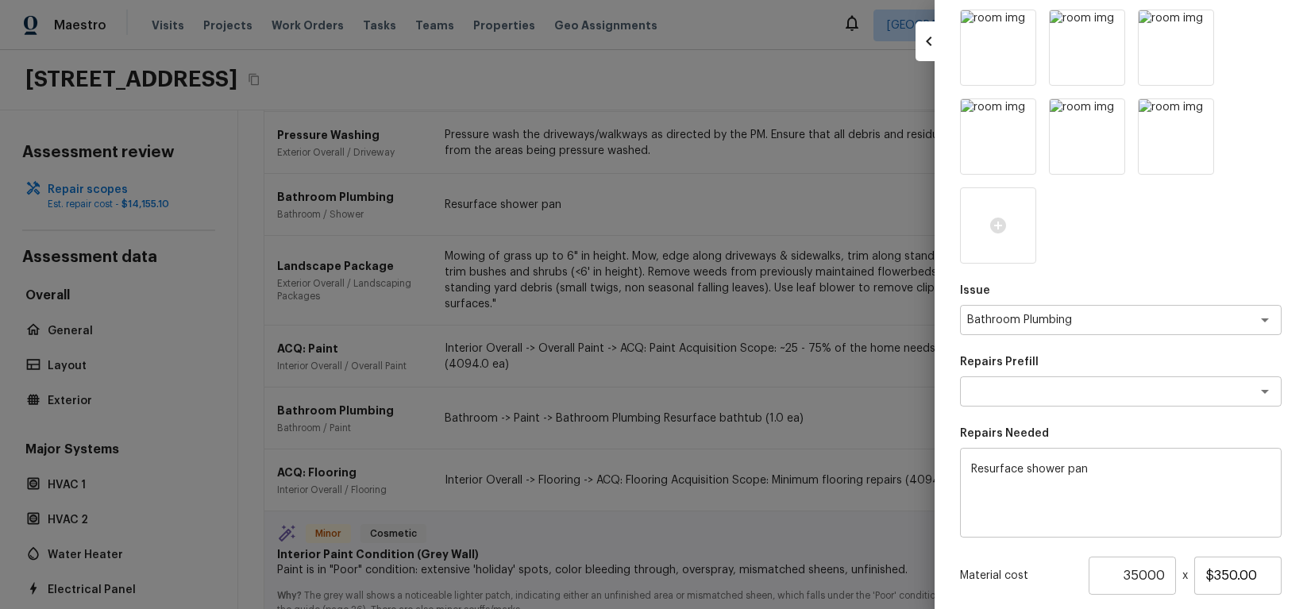
scroll to position [459, 0]
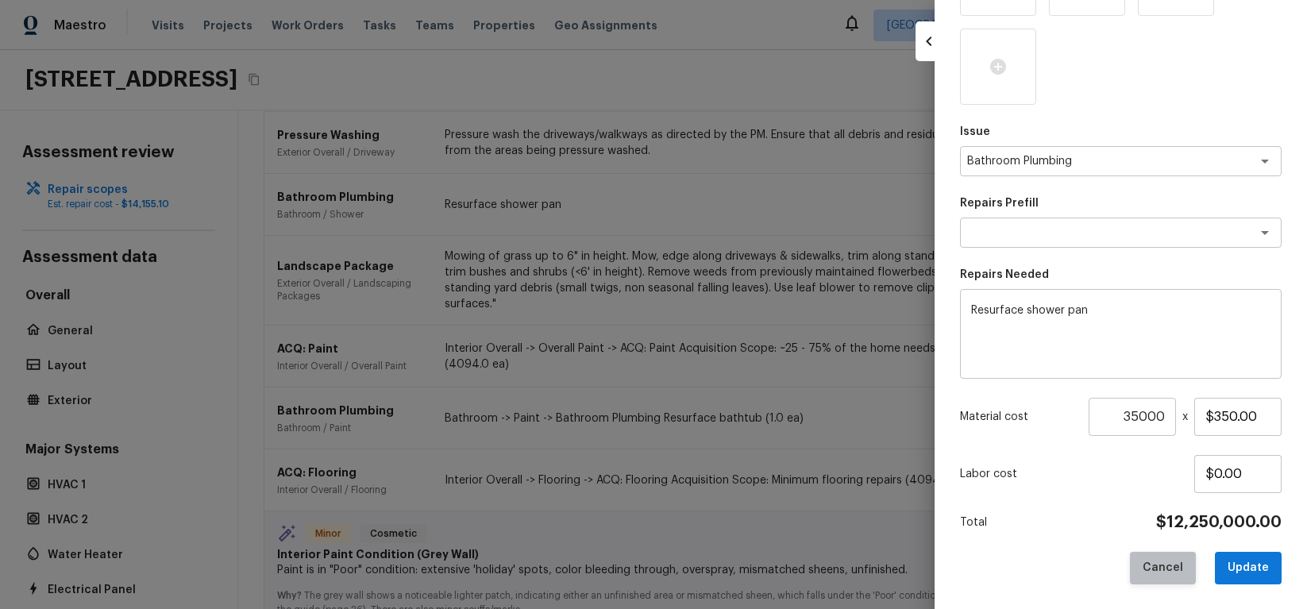
click at [1167, 562] on button "Cancel" at bounding box center [1163, 568] width 66 height 33
type input "1"
type input "$0.00"
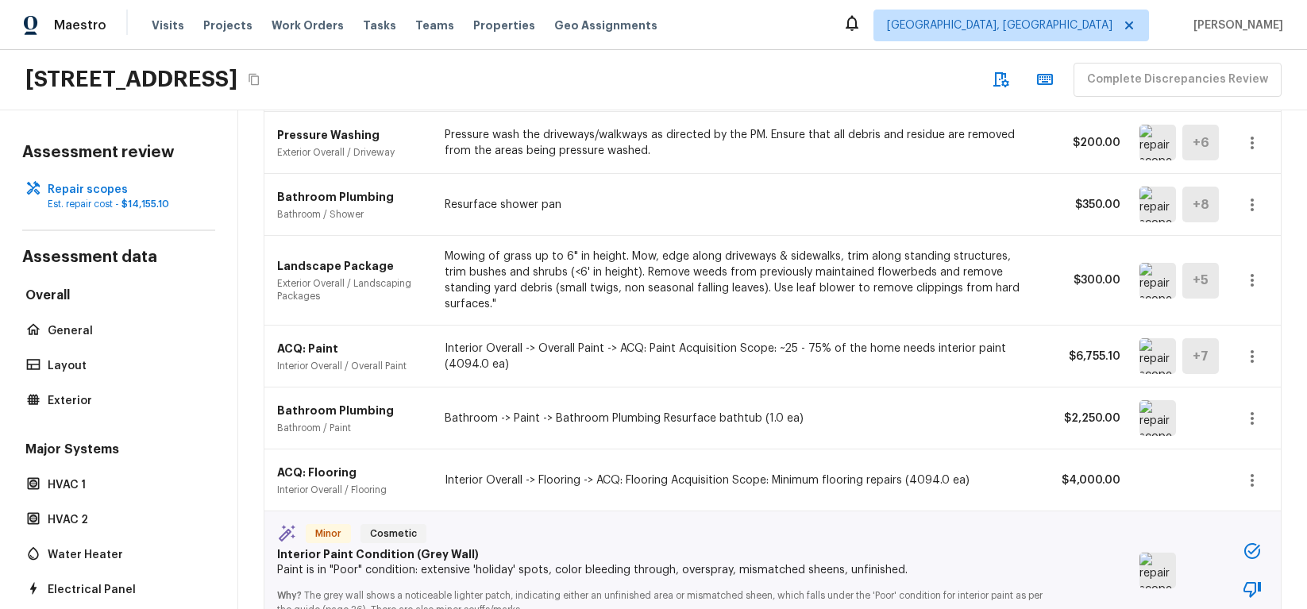
click at [1252, 542] on icon "button" at bounding box center [1252, 551] width 19 height 19
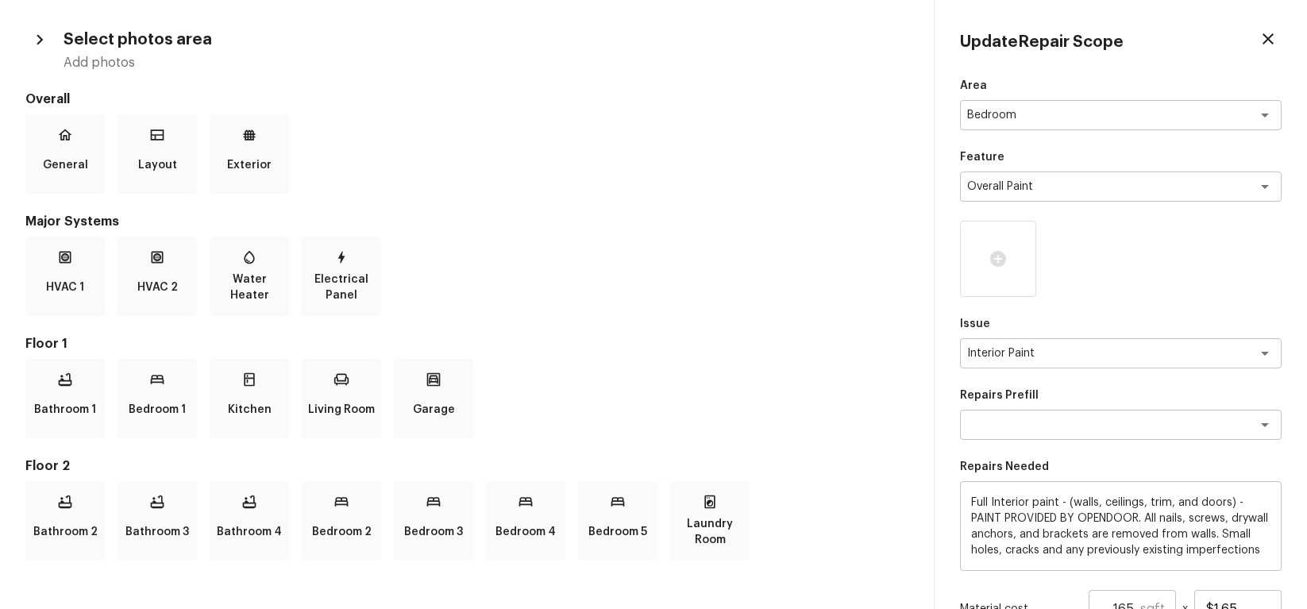
click at [1268, 44] on icon "button" at bounding box center [1268, 38] width 19 height 19
type input "1"
type input "$0.00"
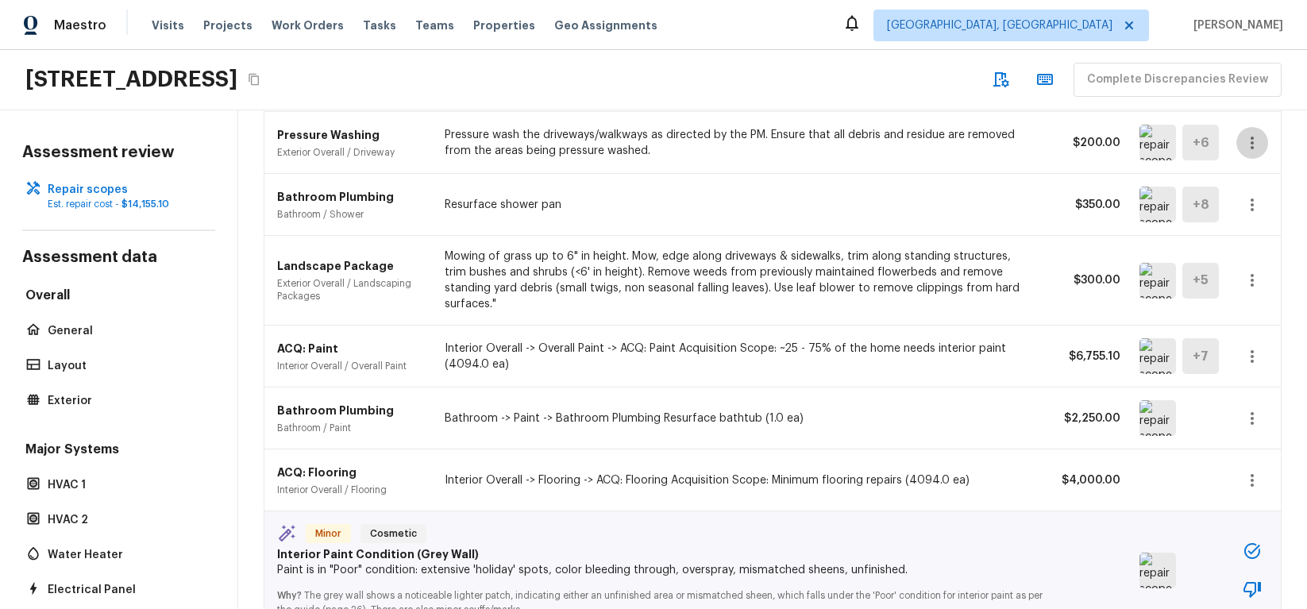
click at [1253, 141] on icon "button" at bounding box center [1252, 143] width 3 height 13
click at [1249, 178] on li "Edit" at bounding box center [1246, 189] width 103 height 48
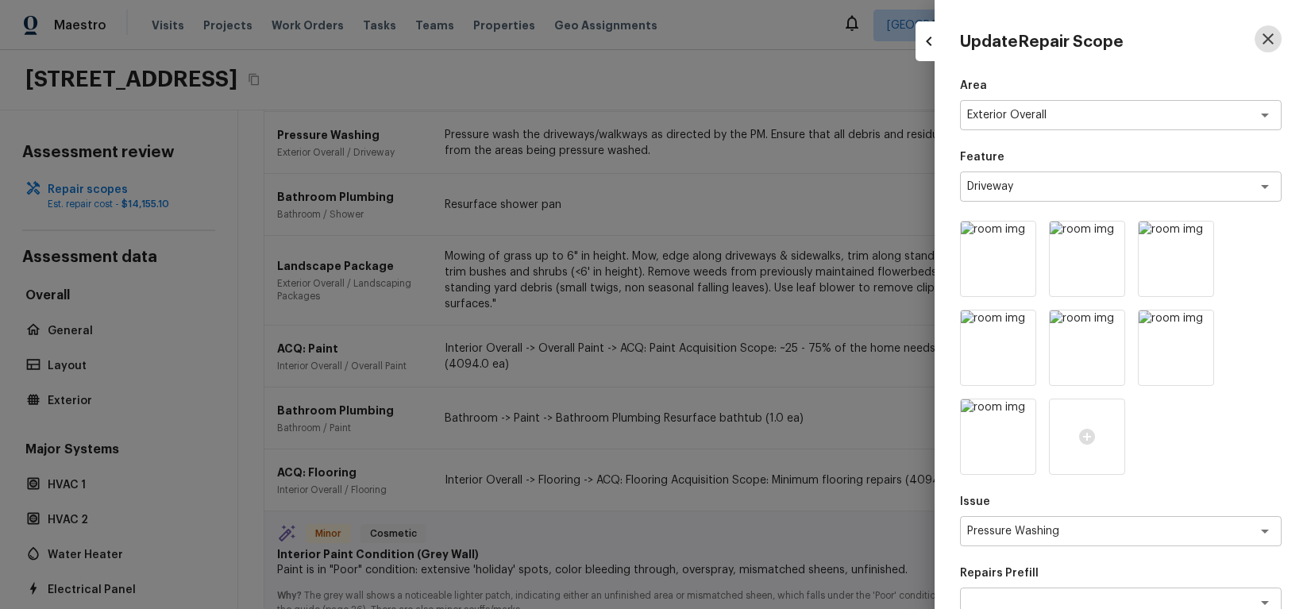
click at [1266, 43] on icon "button" at bounding box center [1268, 38] width 19 height 19
type input "1"
type input "$0.00"
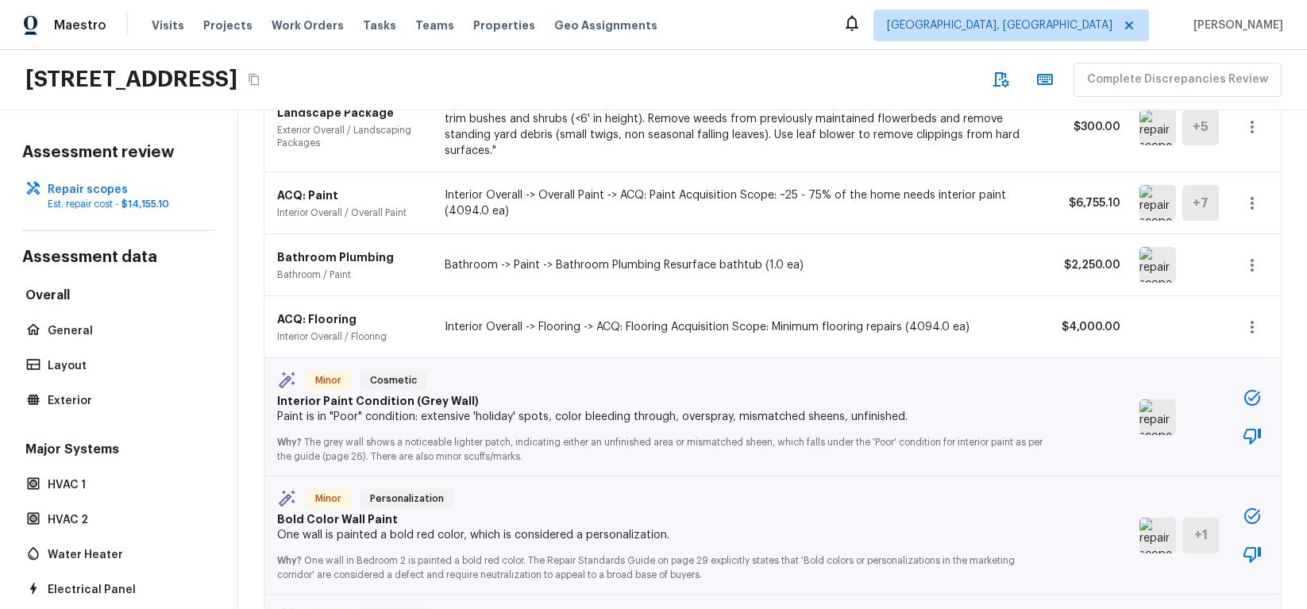
scroll to position [408, 0]
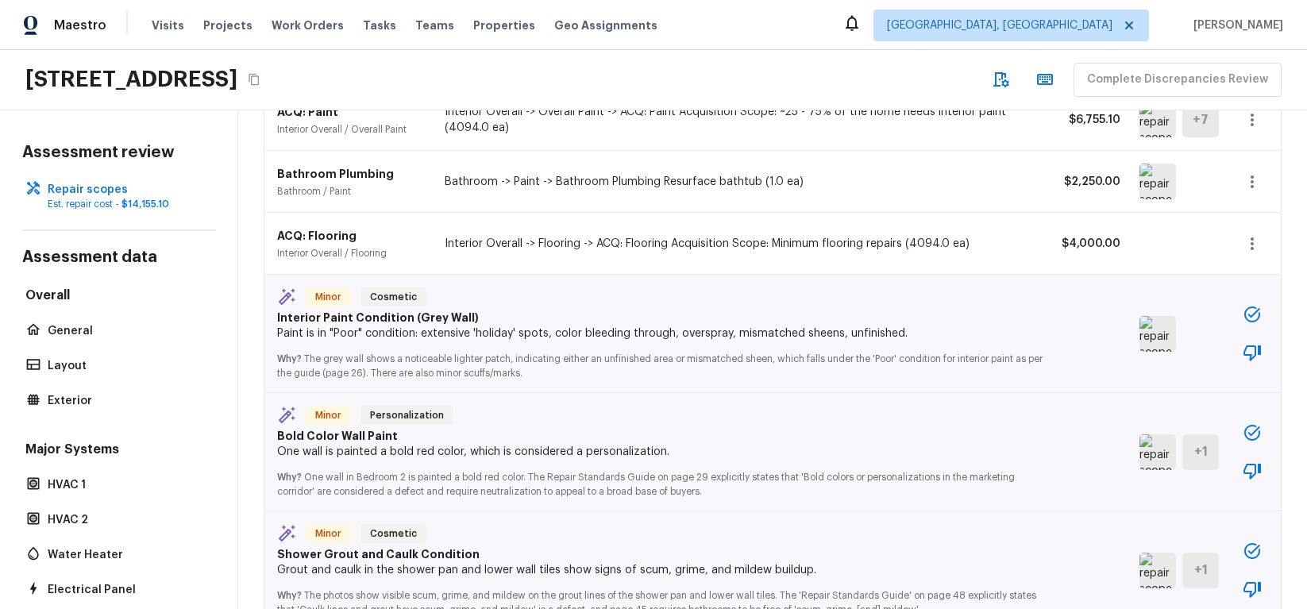
click at [1257, 542] on icon "button" at bounding box center [1252, 551] width 19 height 19
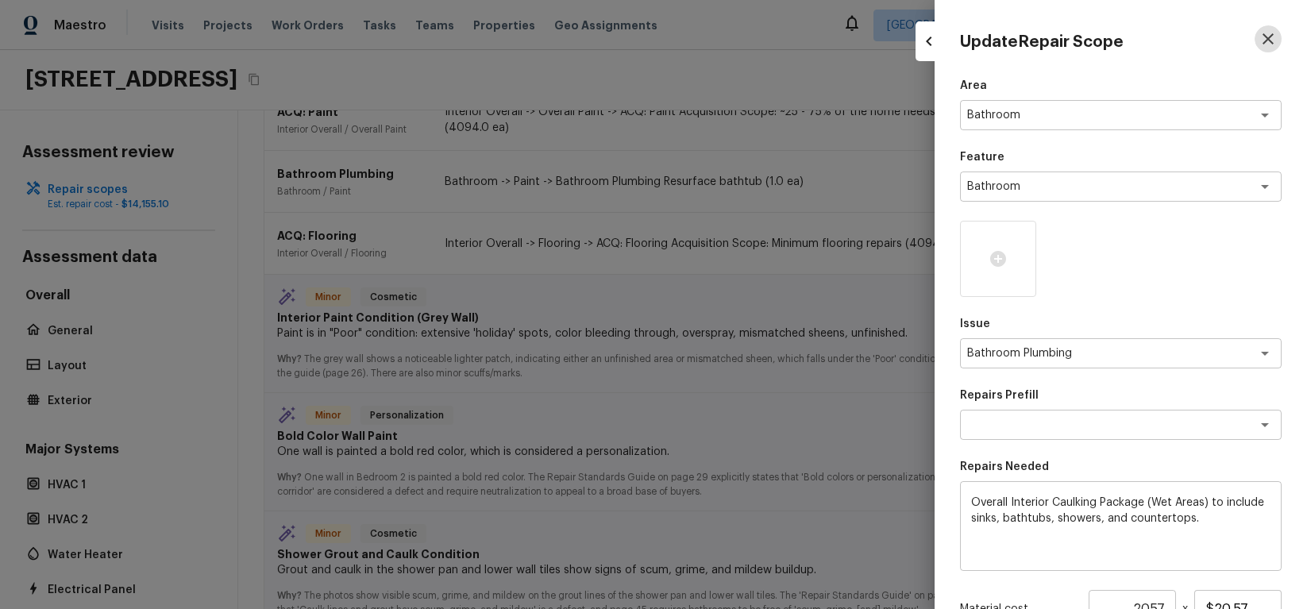
click at [1270, 42] on icon "button" at bounding box center [1268, 38] width 19 height 19
type input "1"
type input "$0.00"
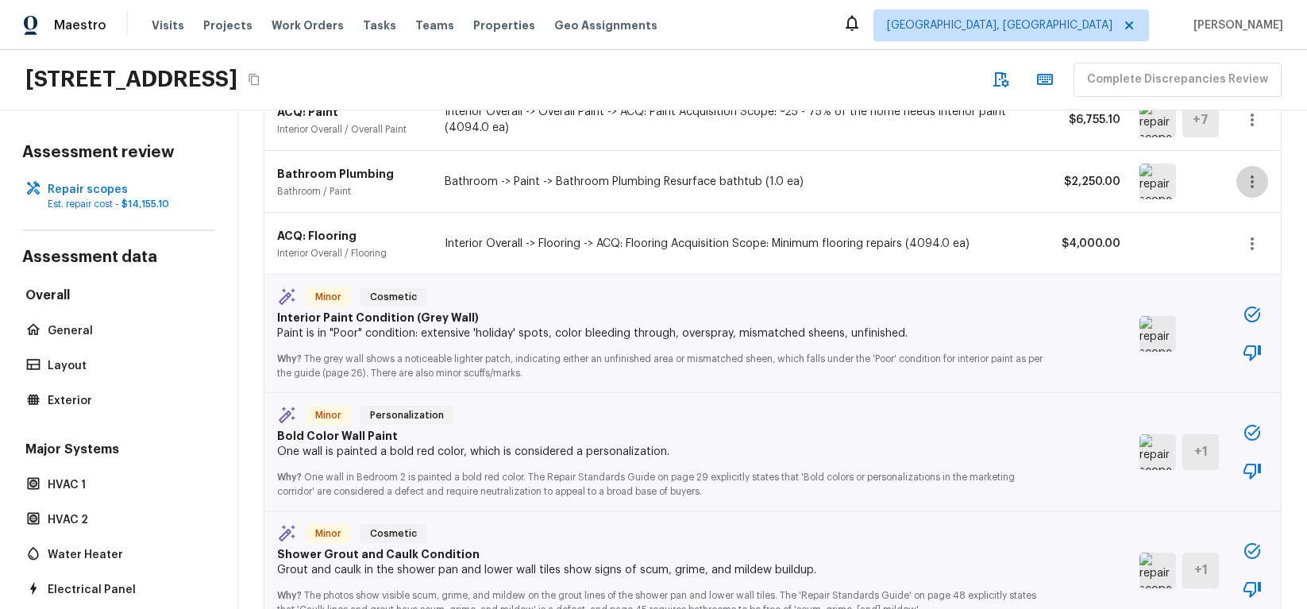
click at [1248, 172] on icon "button" at bounding box center [1252, 181] width 19 height 19
click at [1244, 199] on li "Edit" at bounding box center [1246, 212] width 103 height 48
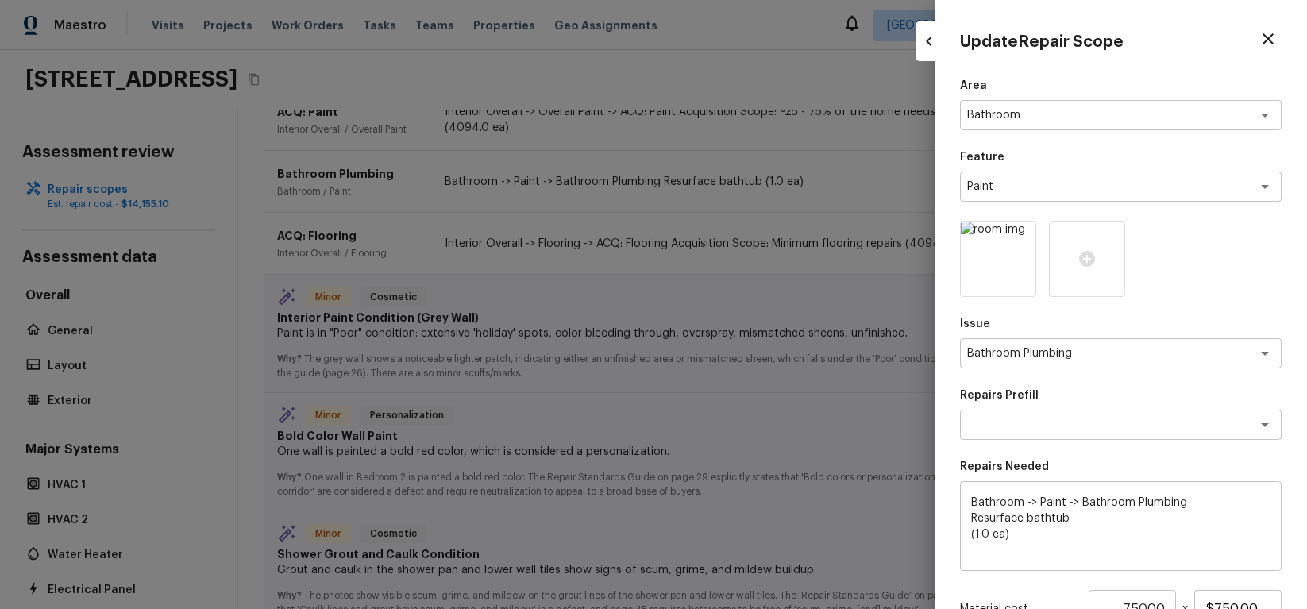
click at [1265, 40] on icon "button" at bounding box center [1268, 38] width 19 height 19
type input "1"
type input "$0.00"
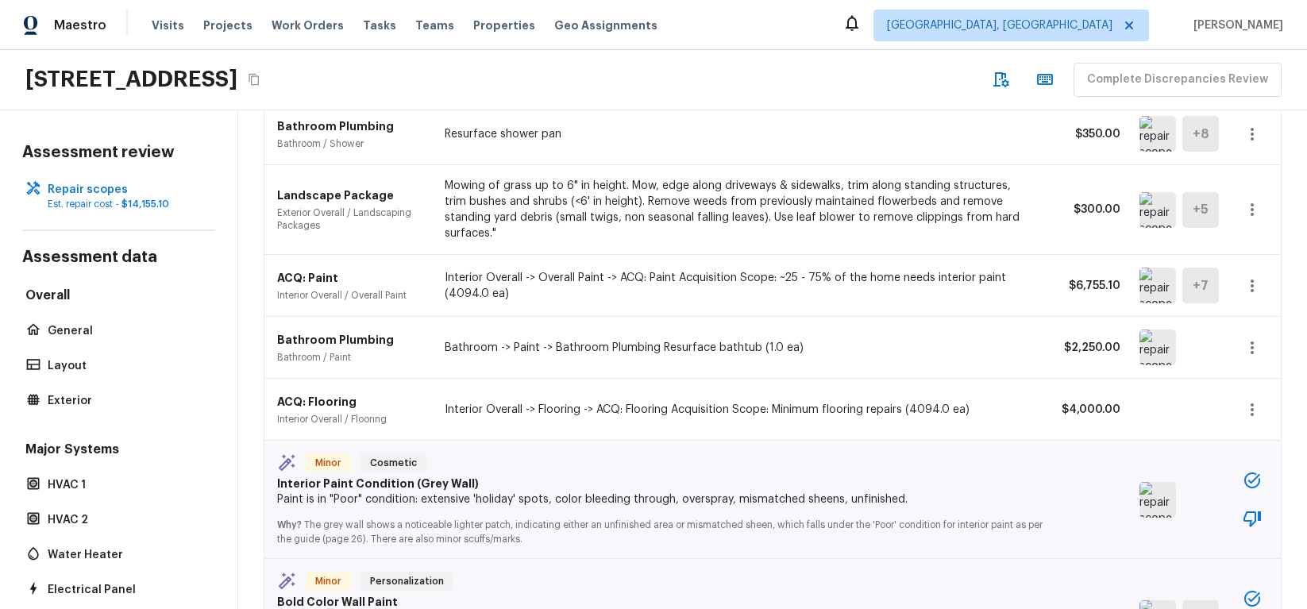
scroll to position [225, 0]
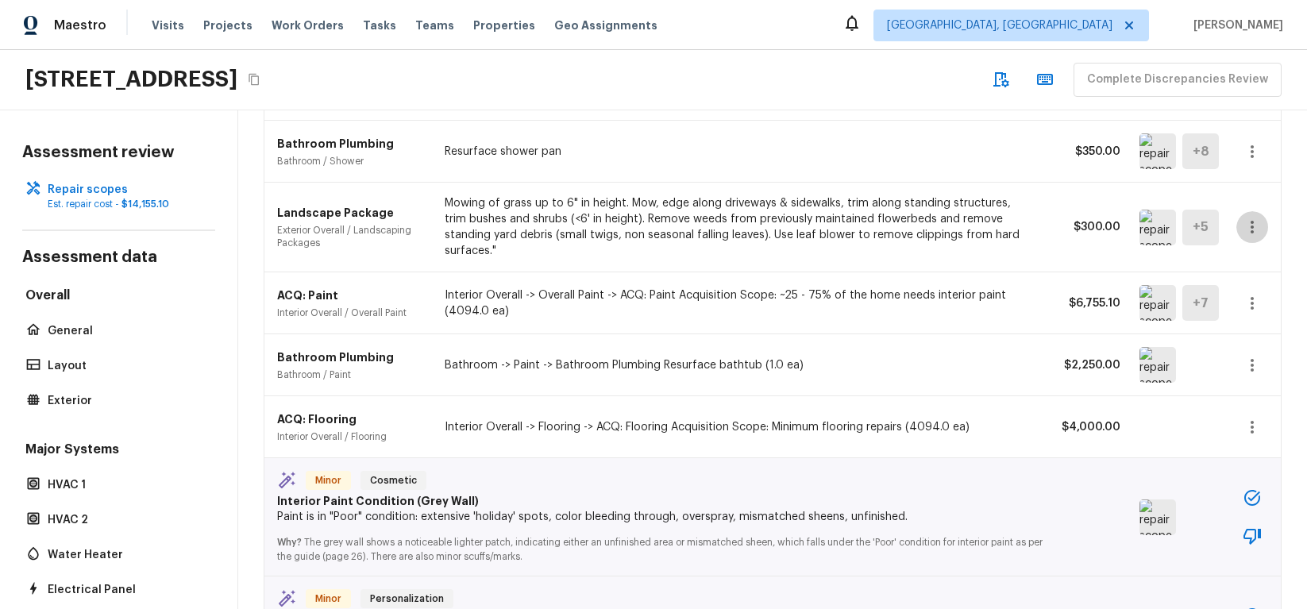
click at [1252, 218] on icon "button" at bounding box center [1252, 227] width 19 height 19
click at [1256, 272] on li "Edit" at bounding box center [1246, 265] width 103 height 48
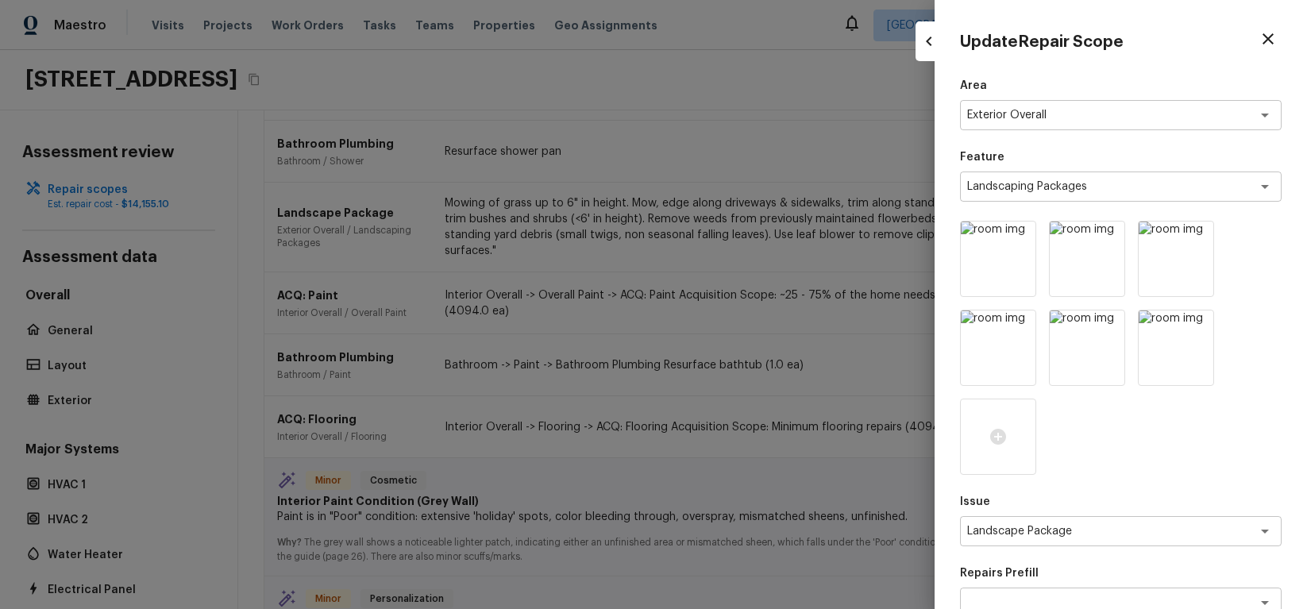
click at [1268, 43] on icon "button" at bounding box center [1268, 38] width 19 height 19
type input "1"
type input "$0.00"
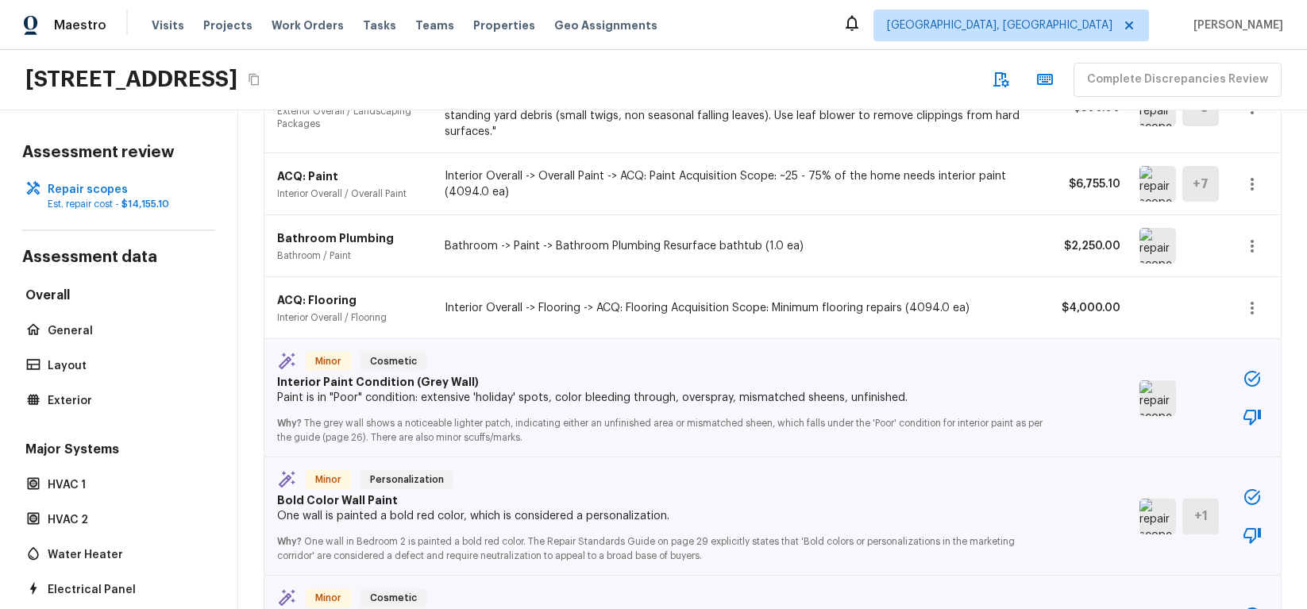
scroll to position [428, 0]
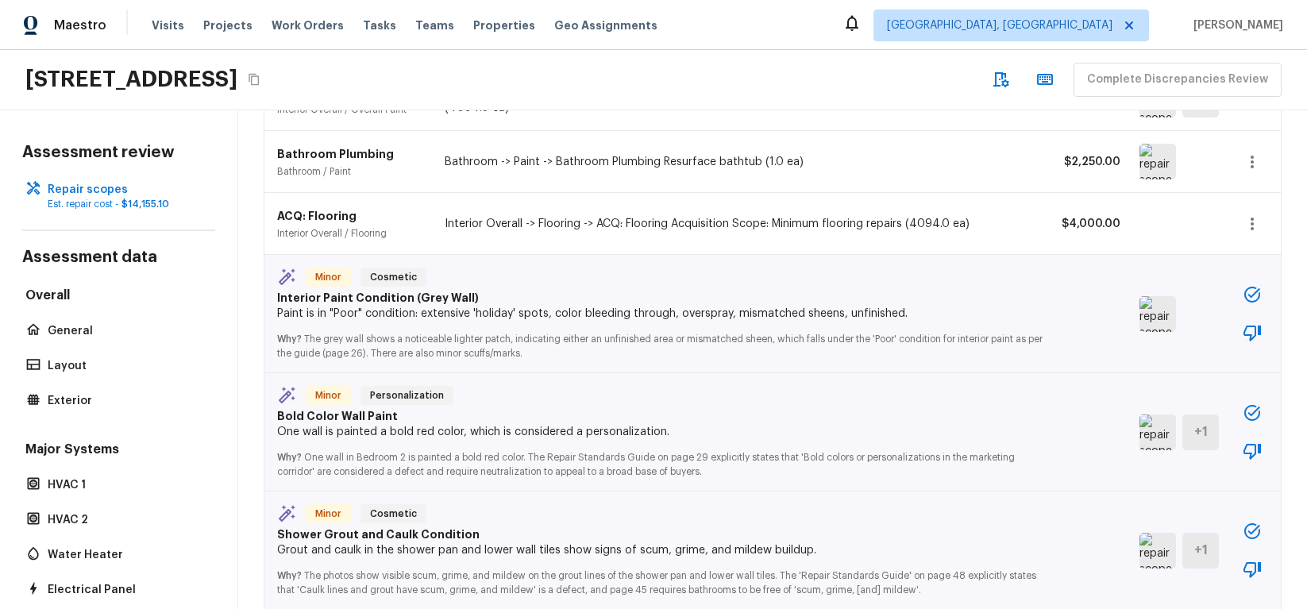
click at [1253, 287] on icon "button" at bounding box center [1252, 294] width 19 height 19
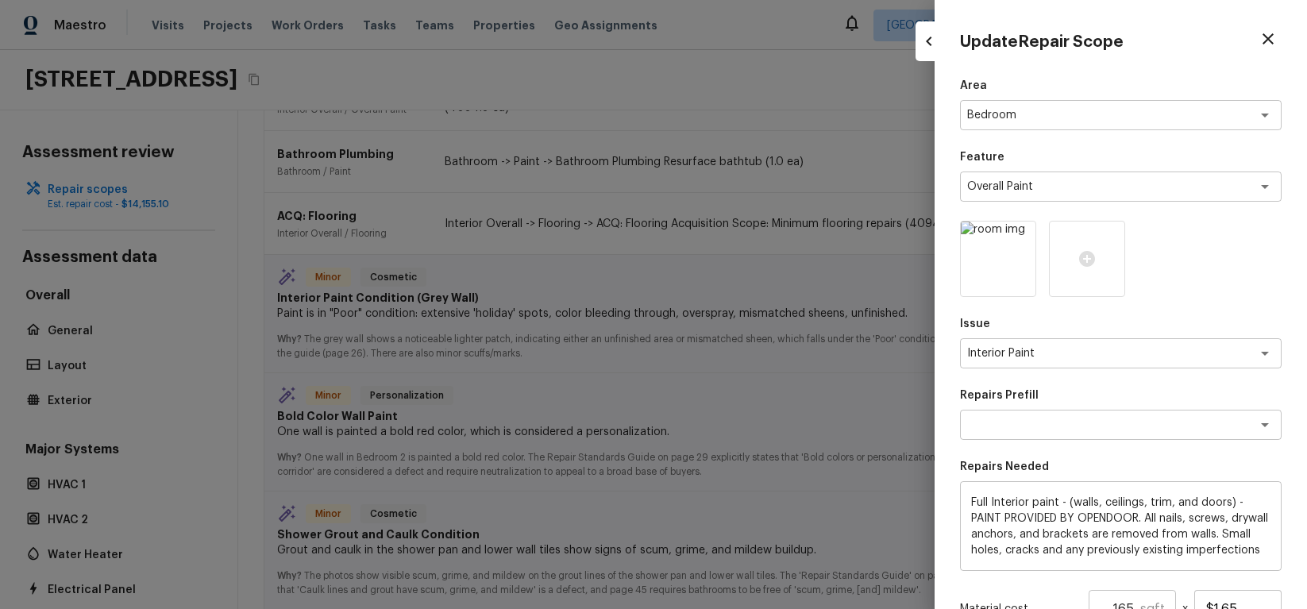
click at [721, 322] on div at bounding box center [653, 304] width 1307 height 609
type input "1"
type input "$0.00"
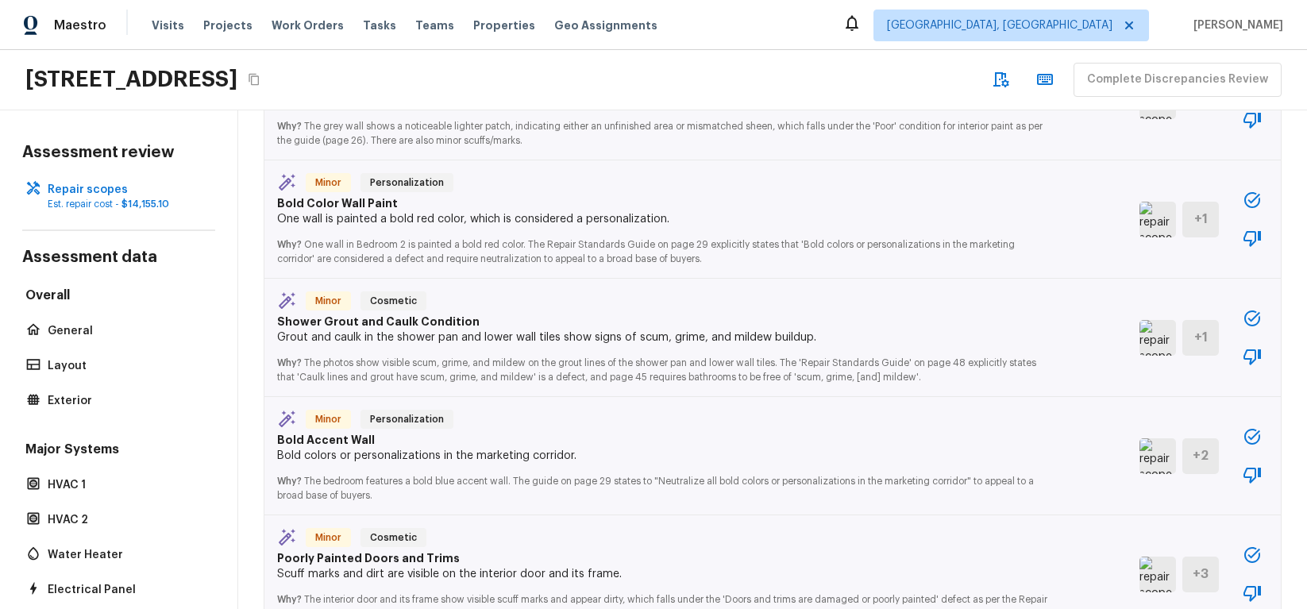
scroll to position [756, 0]
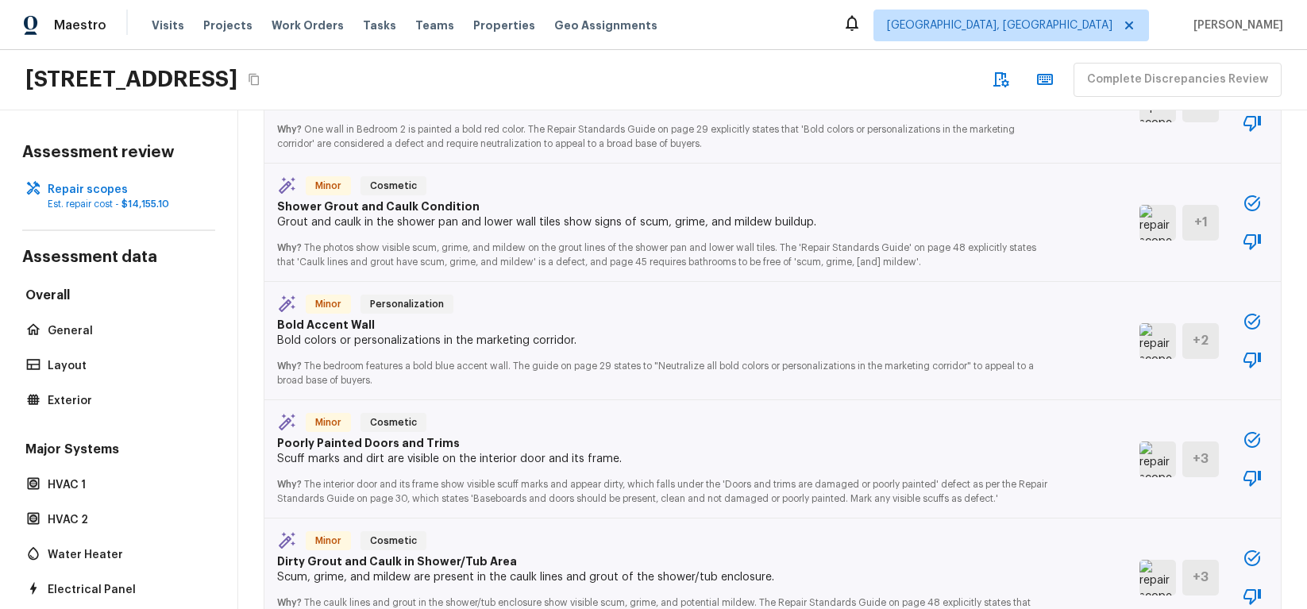
click at [1249, 312] on icon "button" at bounding box center [1252, 321] width 19 height 19
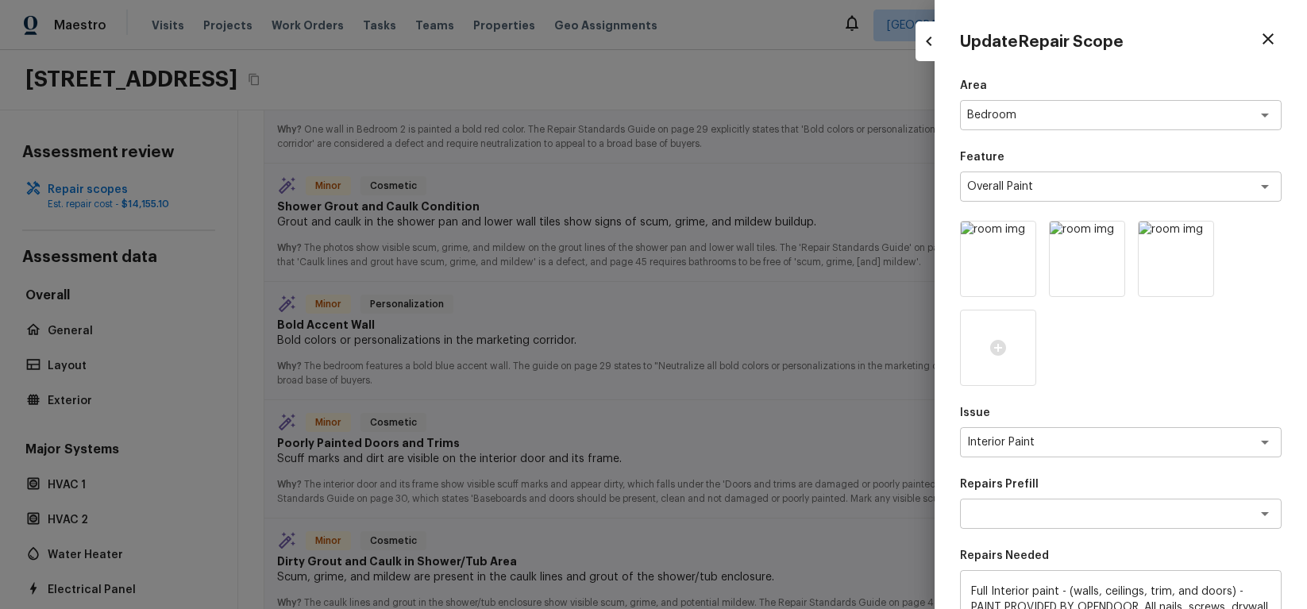
click at [732, 326] on div at bounding box center [653, 304] width 1307 height 609
type input "1"
type input "$0.00"
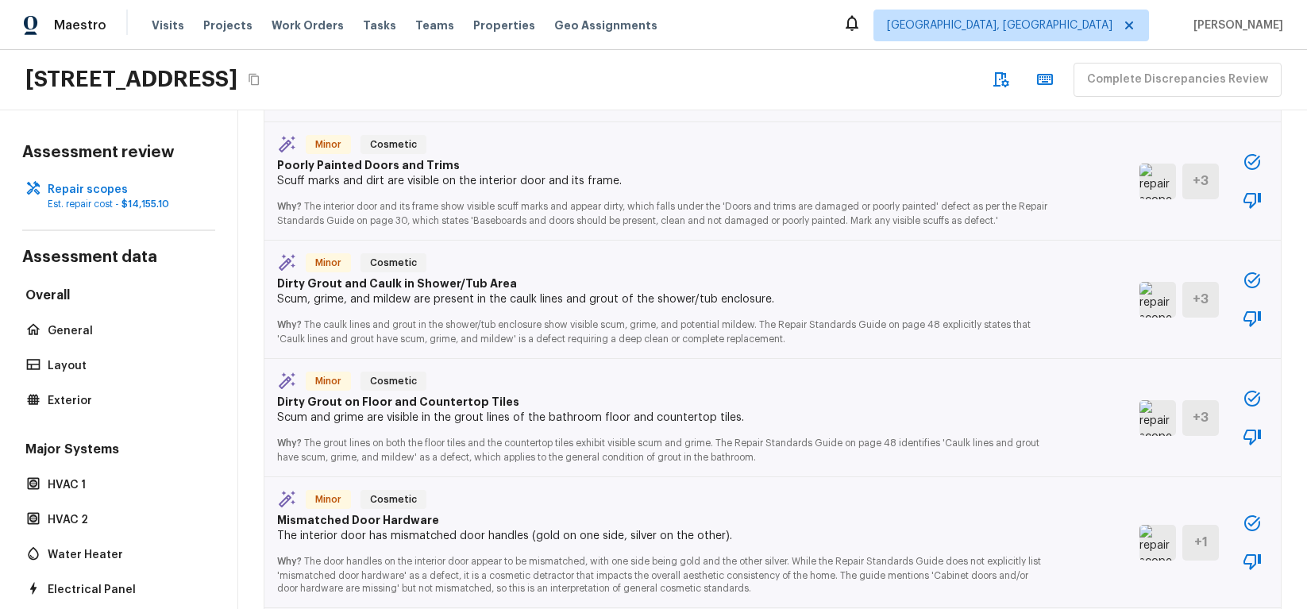
scroll to position [1060, 0]
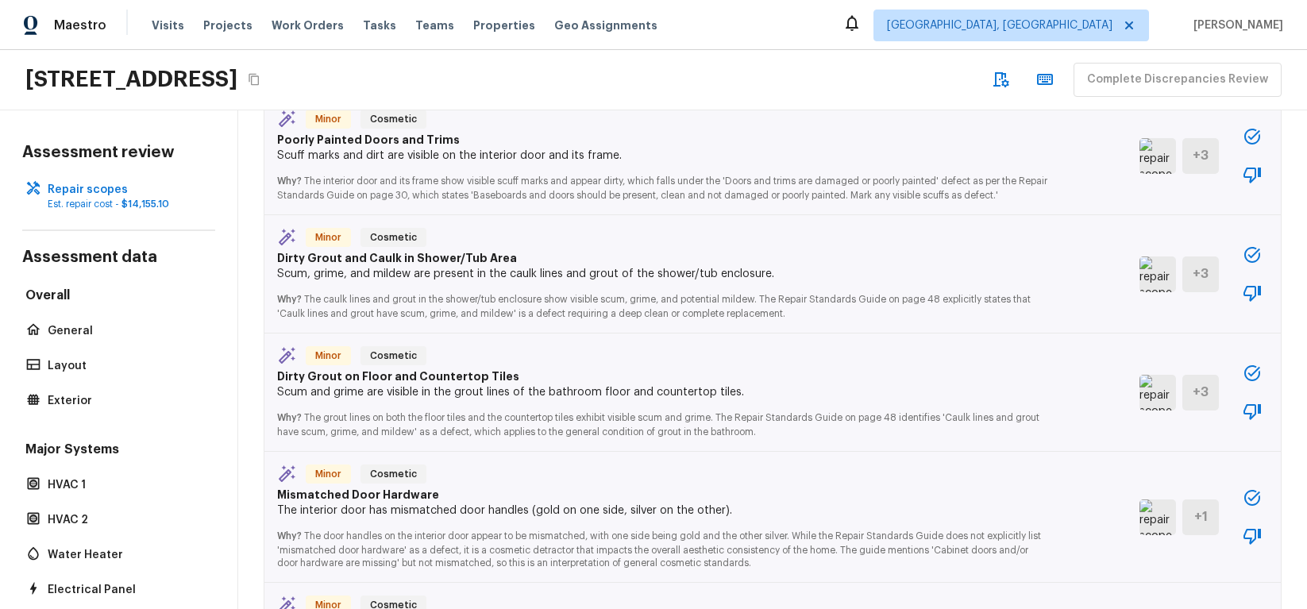
click at [1253, 364] on icon "button" at bounding box center [1252, 373] width 19 height 19
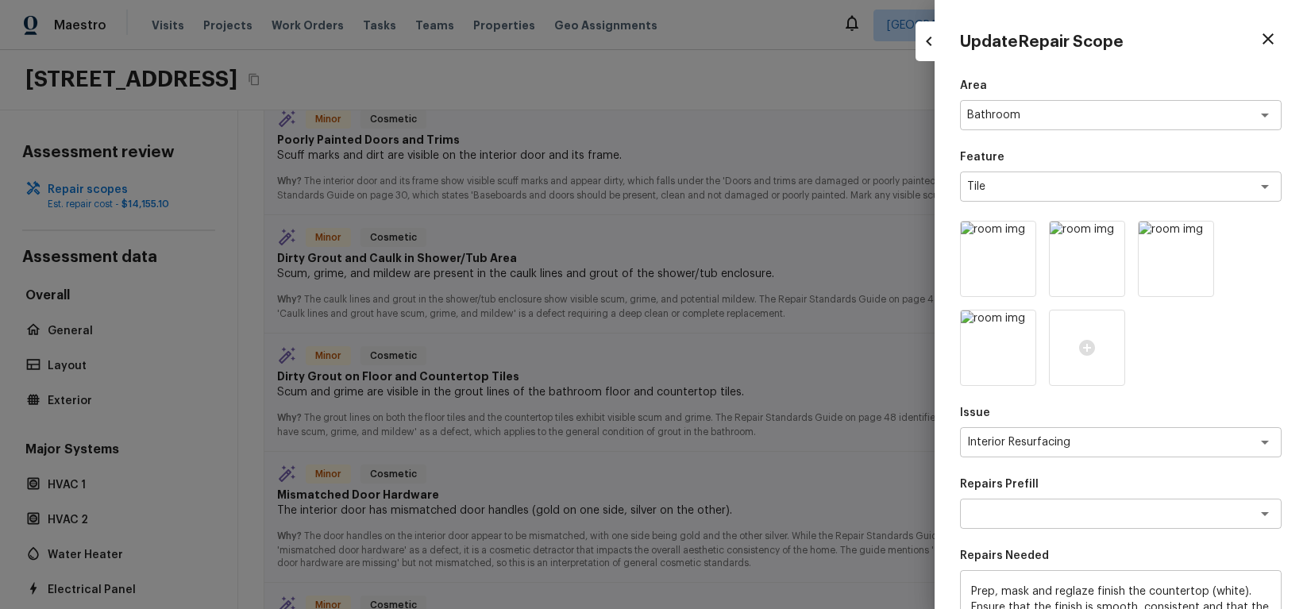
click at [568, 409] on div at bounding box center [653, 304] width 1307 height 609
type input "1"
type input "$0.00"
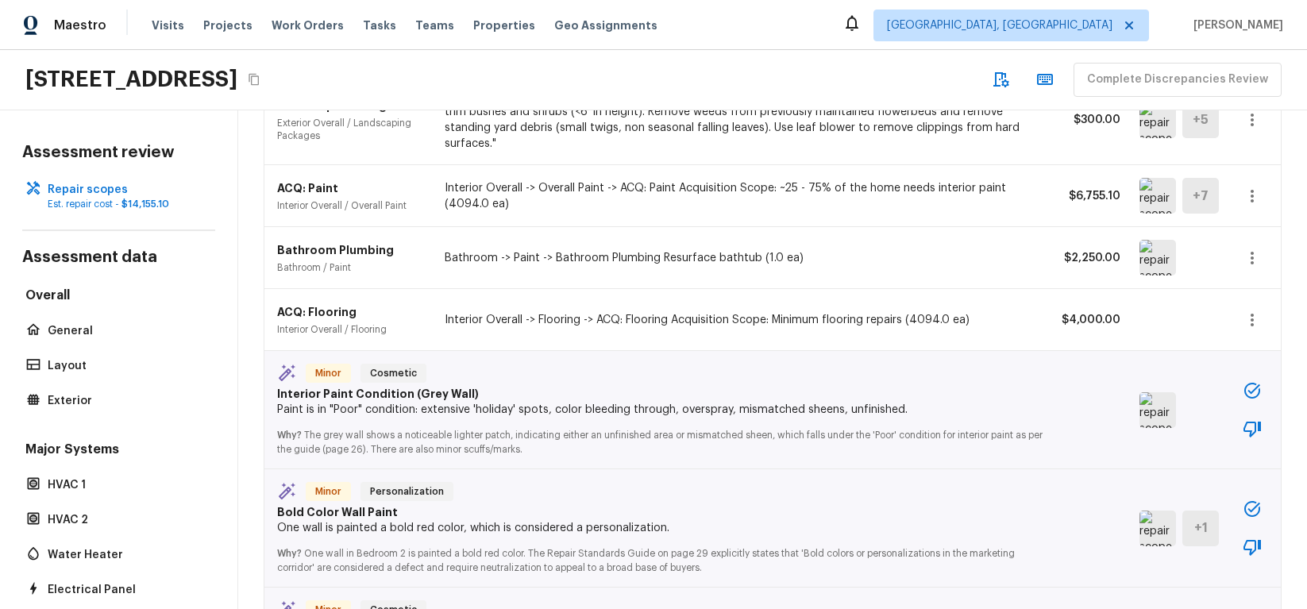
scroll to position [268, 0]
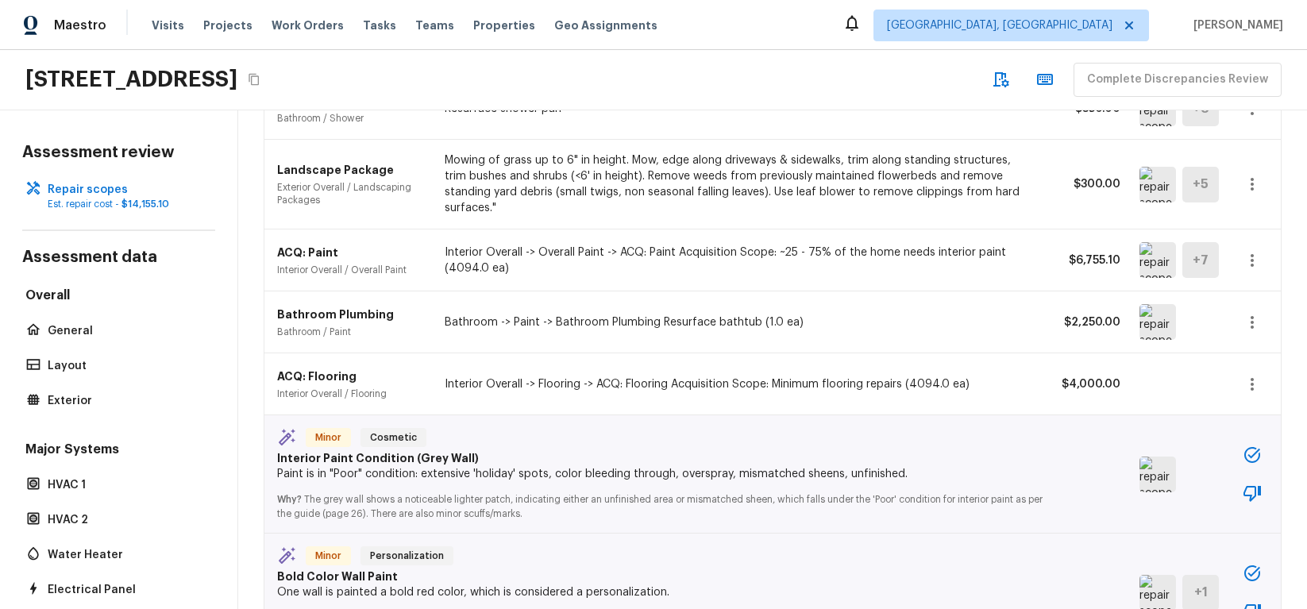
click at [1264, 176] on button "button" at bounding box center [1253, 184] width 32 height 32
click at [1240, 212] on li "Edit" at bounding box center [1246, 223] width 103 height 48
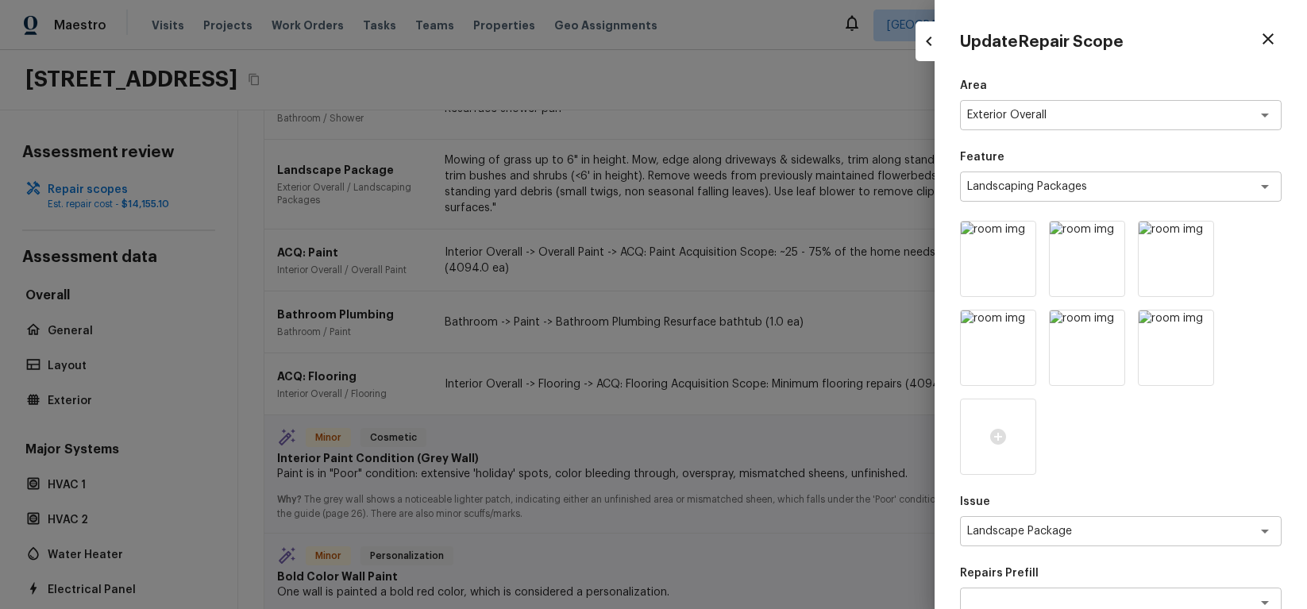
click at [719, 267] on div at bounding box center [653, 304] width 1307 height 609
type input "1"
type input "$0.00"
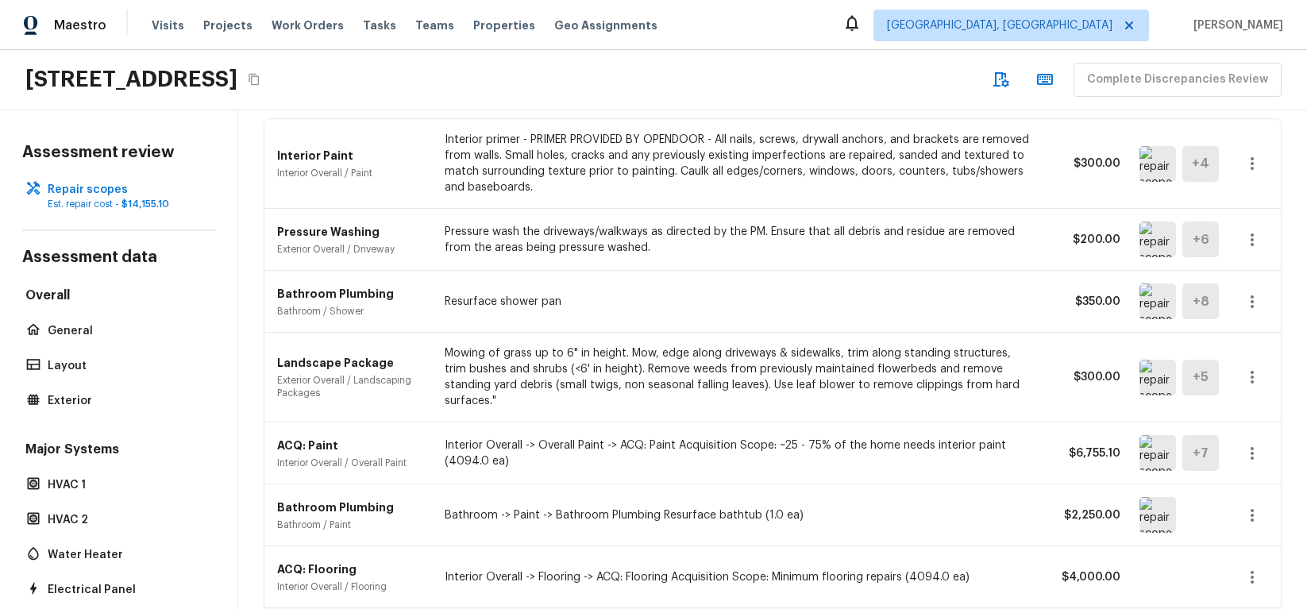
scroll to position [0, 0]
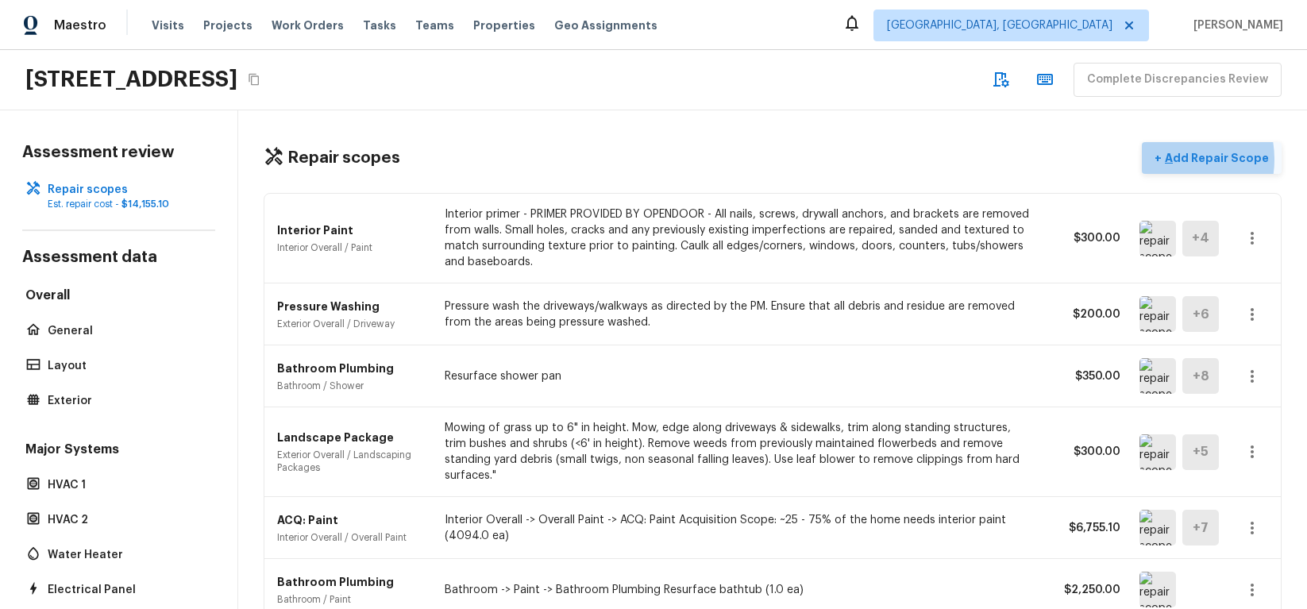
click at [1180, 159] on p "Add Repair Scope" at bounding box center [1215, 158] width 107 height 16
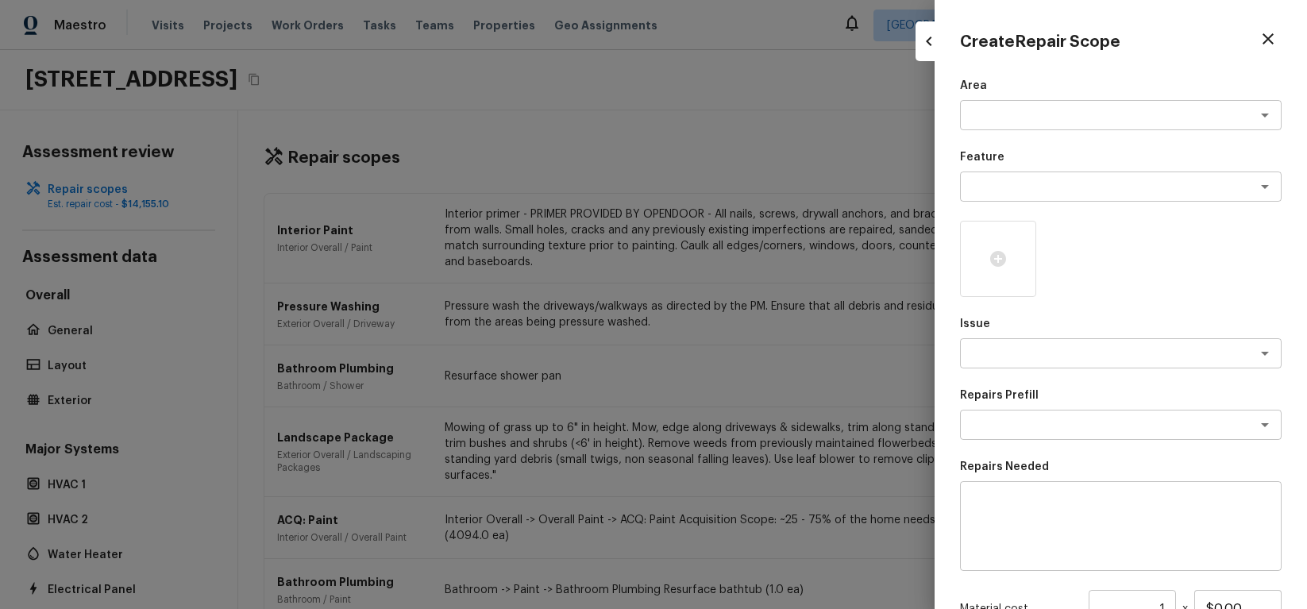
click at [1271, 48] on button "button" at bounding box center [1268, 38] width 27 height 27
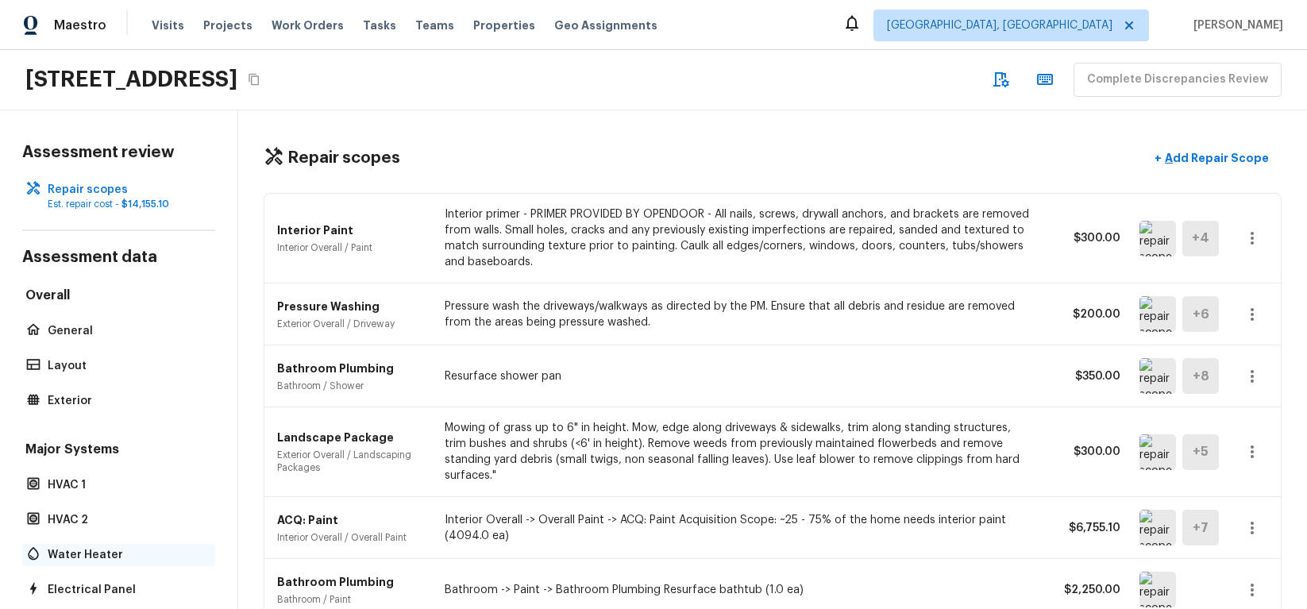
click at [97, 558] on p "Water Heater" at bounding box center [127, 555] width 158 height 16
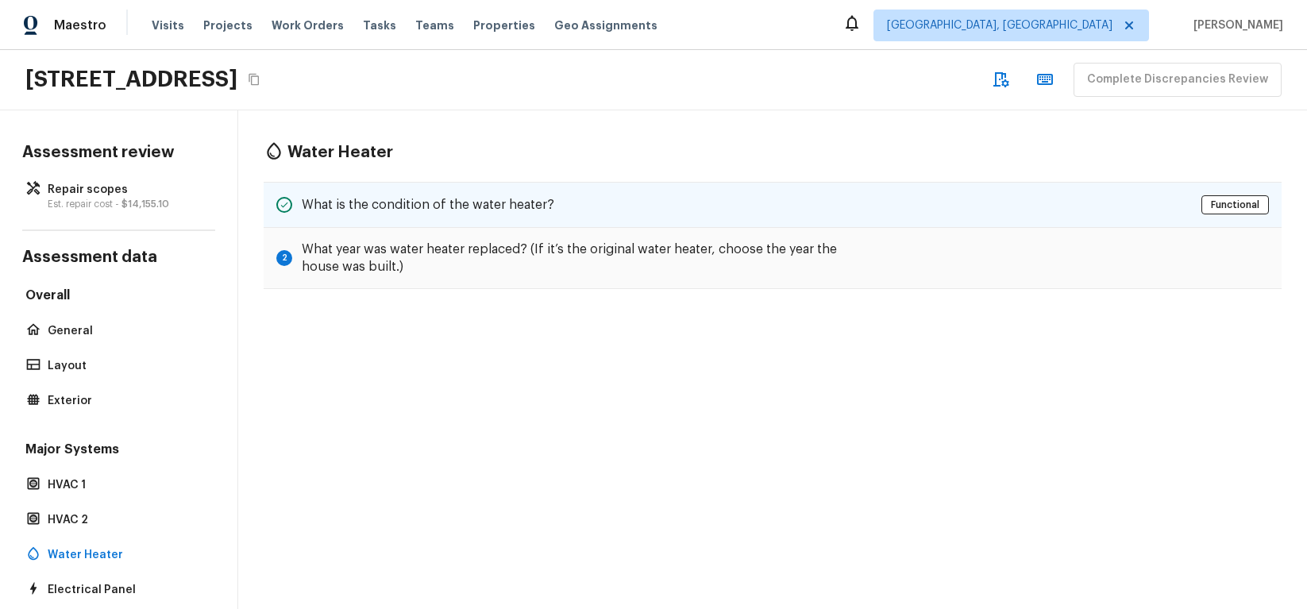
click at [802, 212] on div "What is the condition of the water heater? Functional" at bounding box center [773, 205] width 1018 height 46
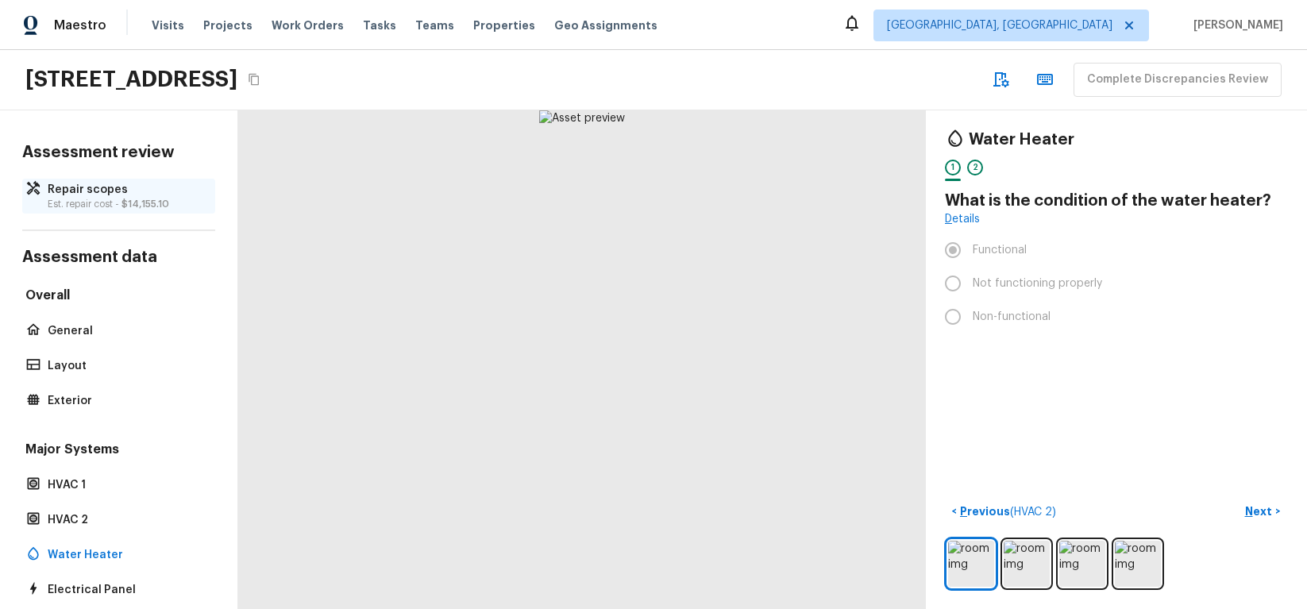
click at [133, 189] on p "Repair scopes" at bounding box center [127, 190] width 158 height 16
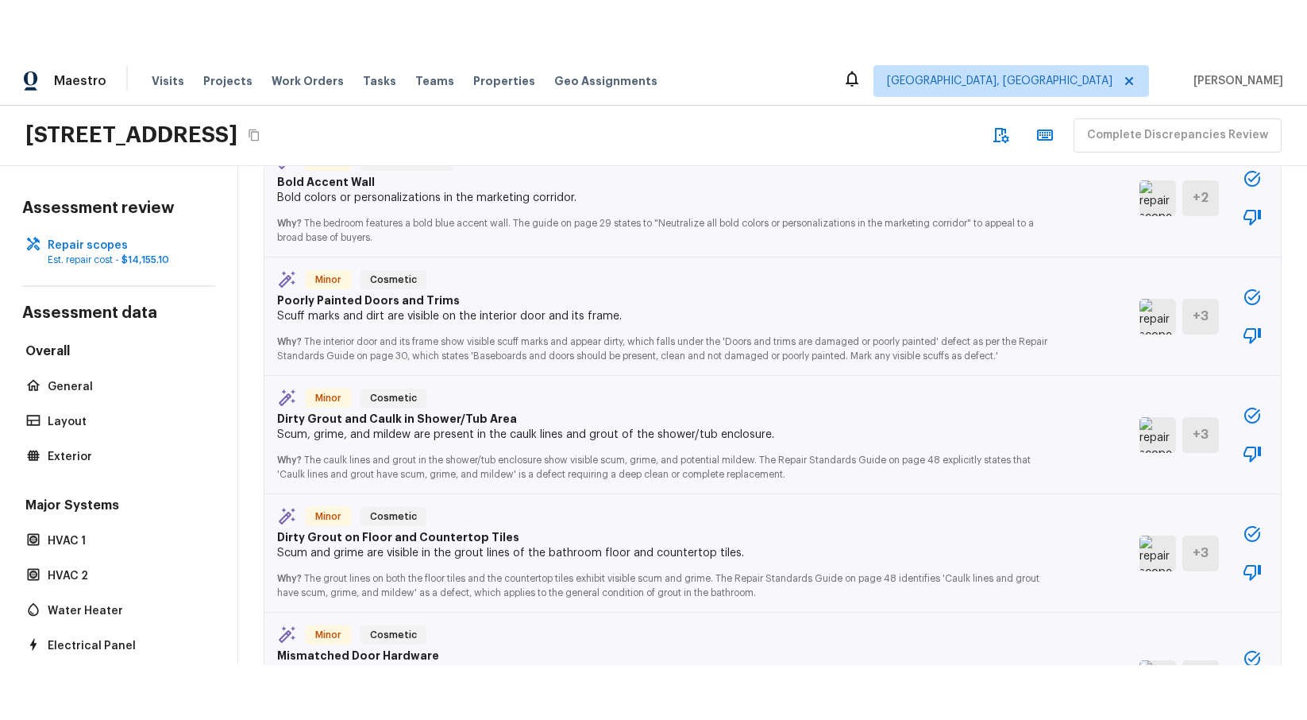
scroll to position [956, 0]
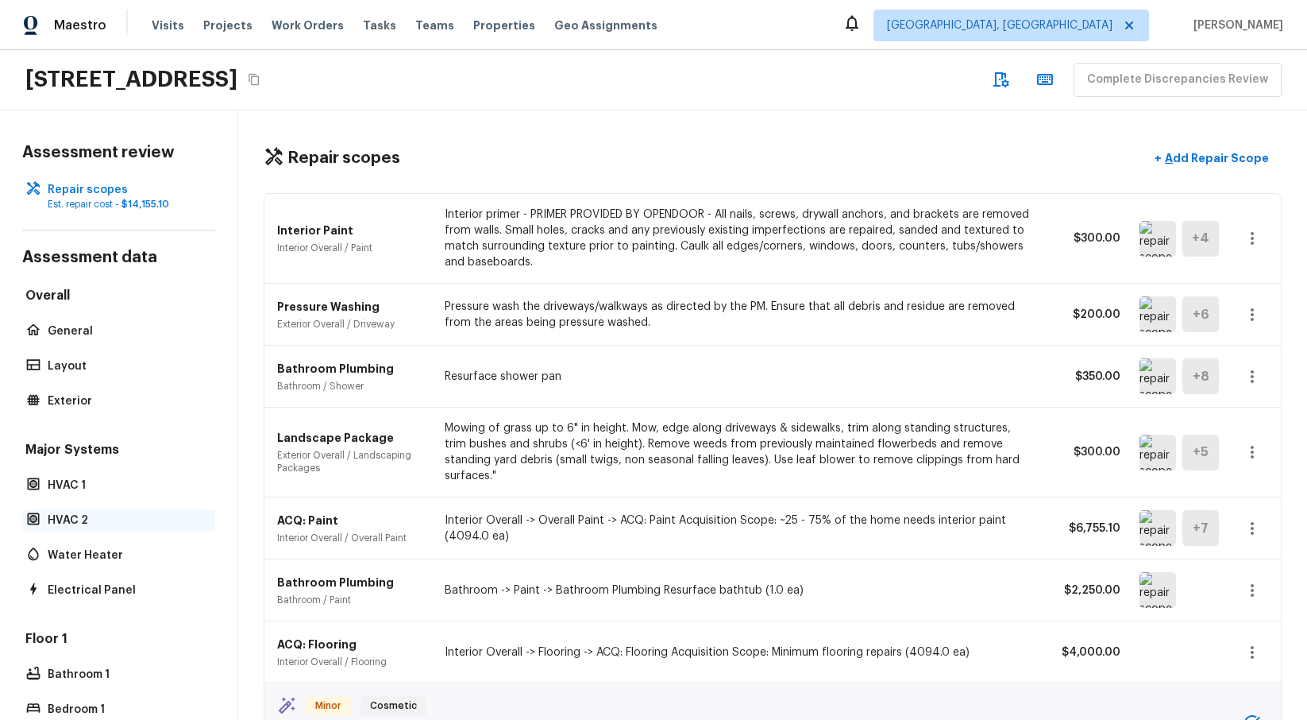
click at [71, 519] on p "HVAC 2" at bounding box center [127, 520] width 158 height 16
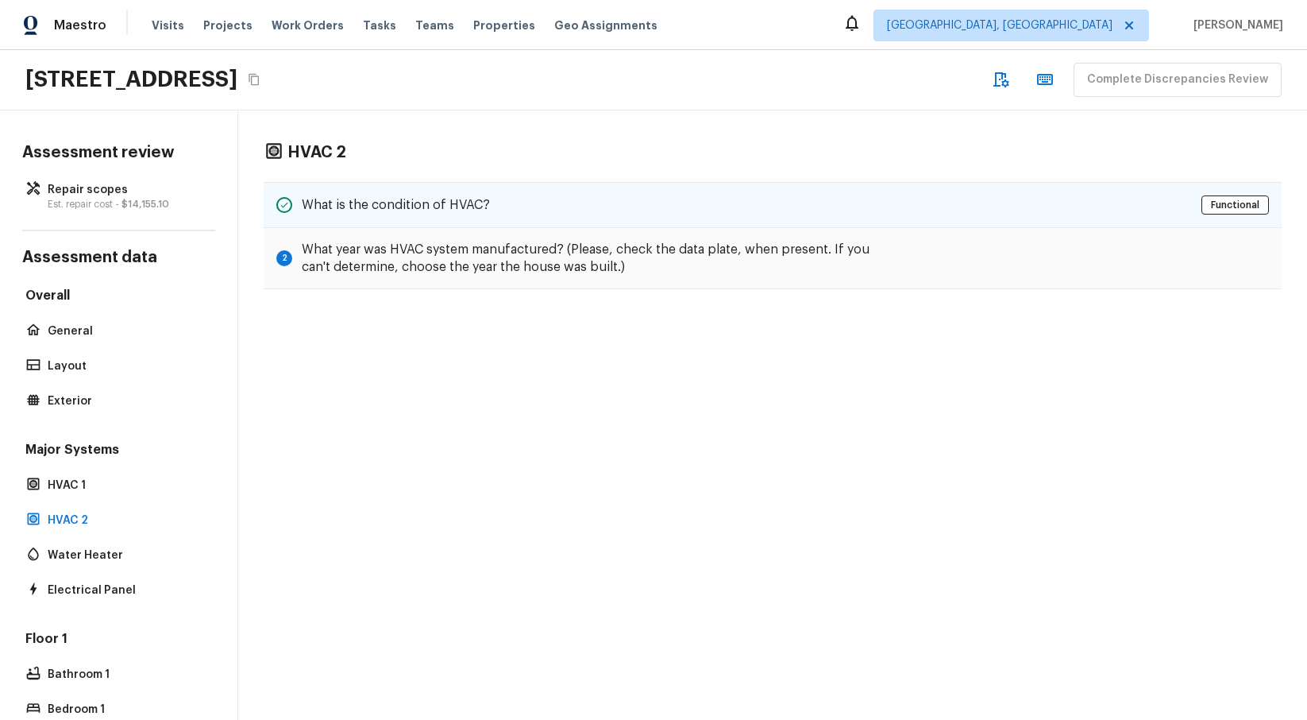
click at [831, 210] on div "What is the condition of HVAC? Functional" at bounding box center [773, 205] width 1018 height 46
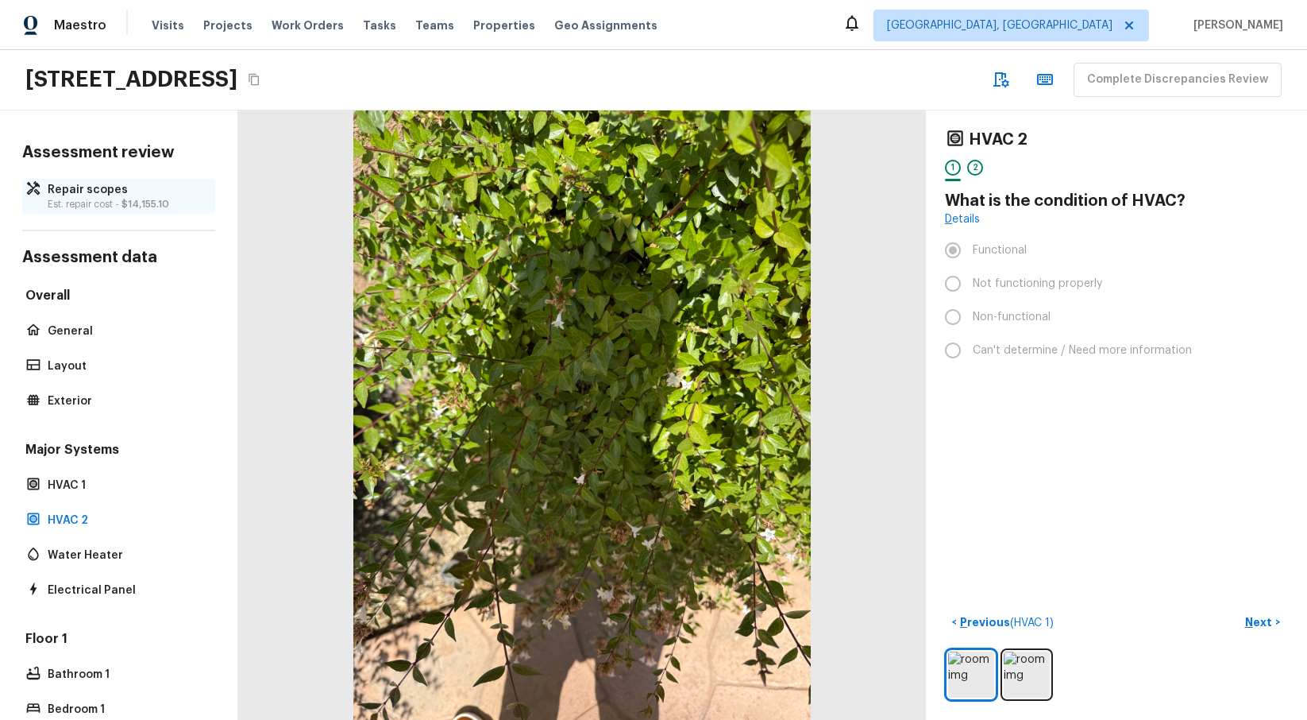
click at [103, 196] on p "Repair scopes" at bounding box center [127, 190] width 158 height 16
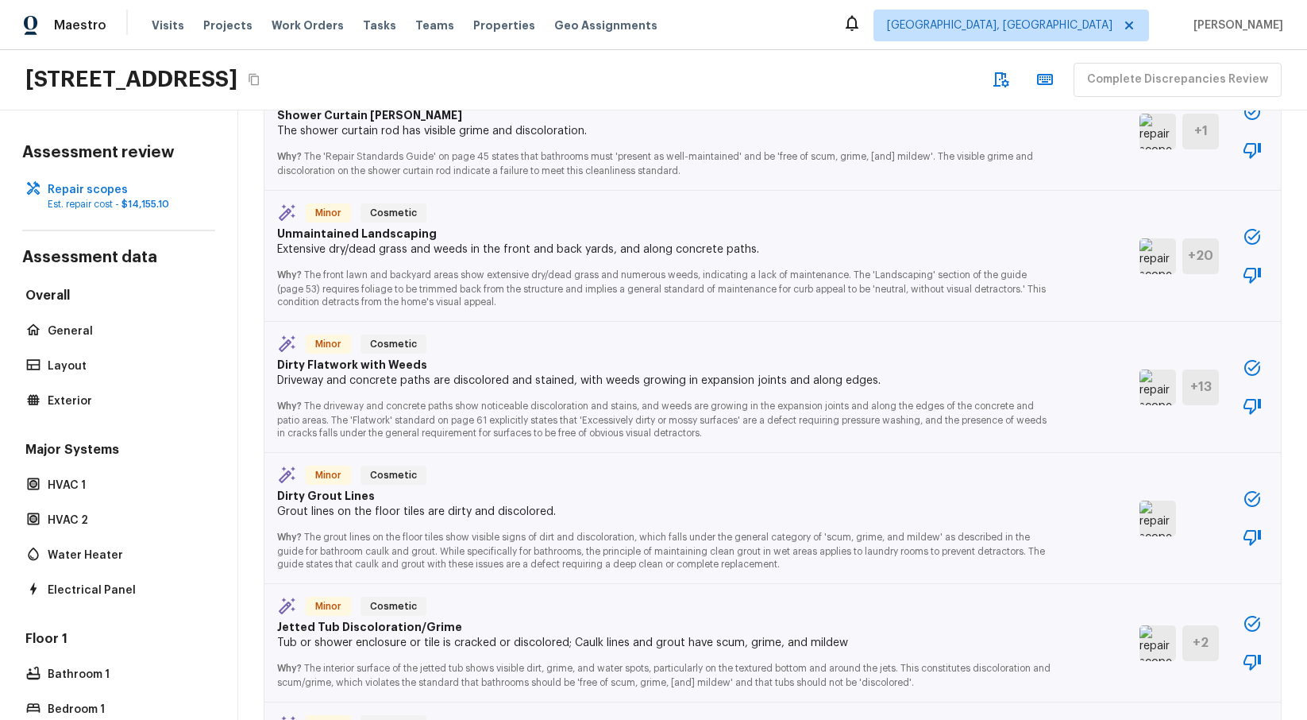
scroll to position [2663, 0]
click at [1256, 356] on icon "button" at bounding box center [1252, 365] width 19 height 19
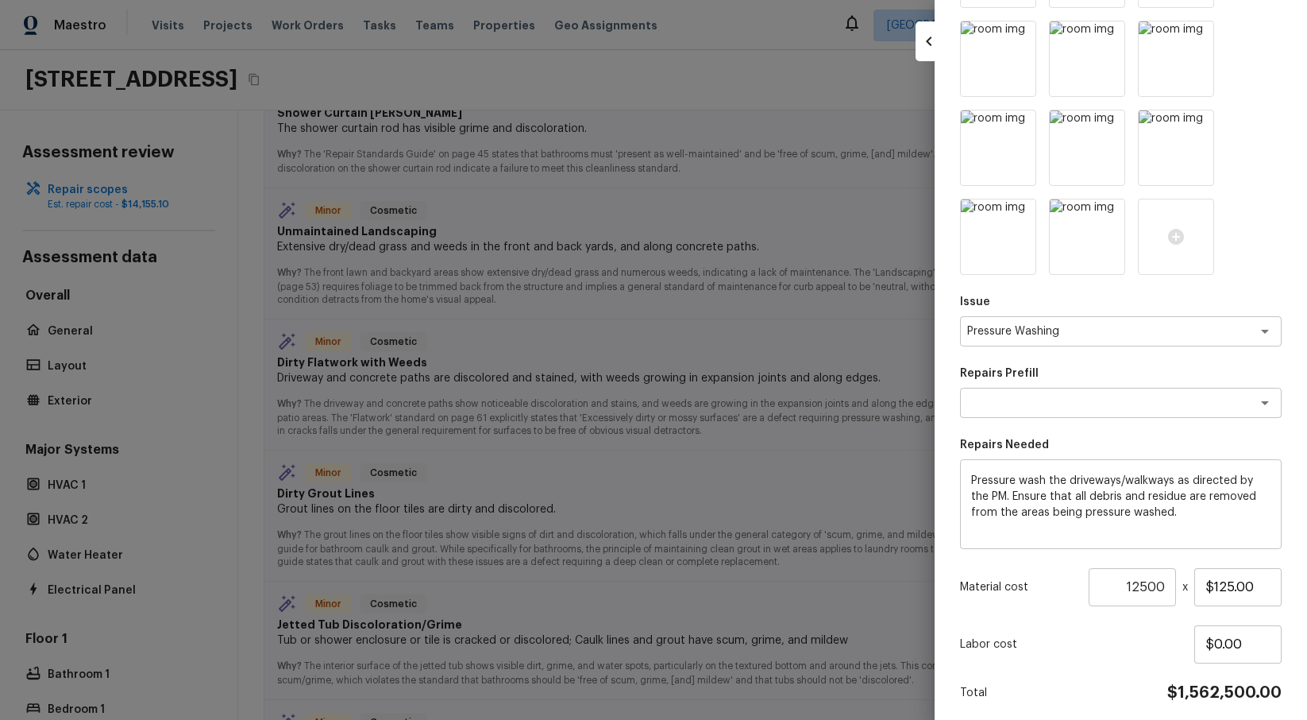
scroll to position [438, 0]
